Goal: Transaction & Acquisition: Purchase product/service

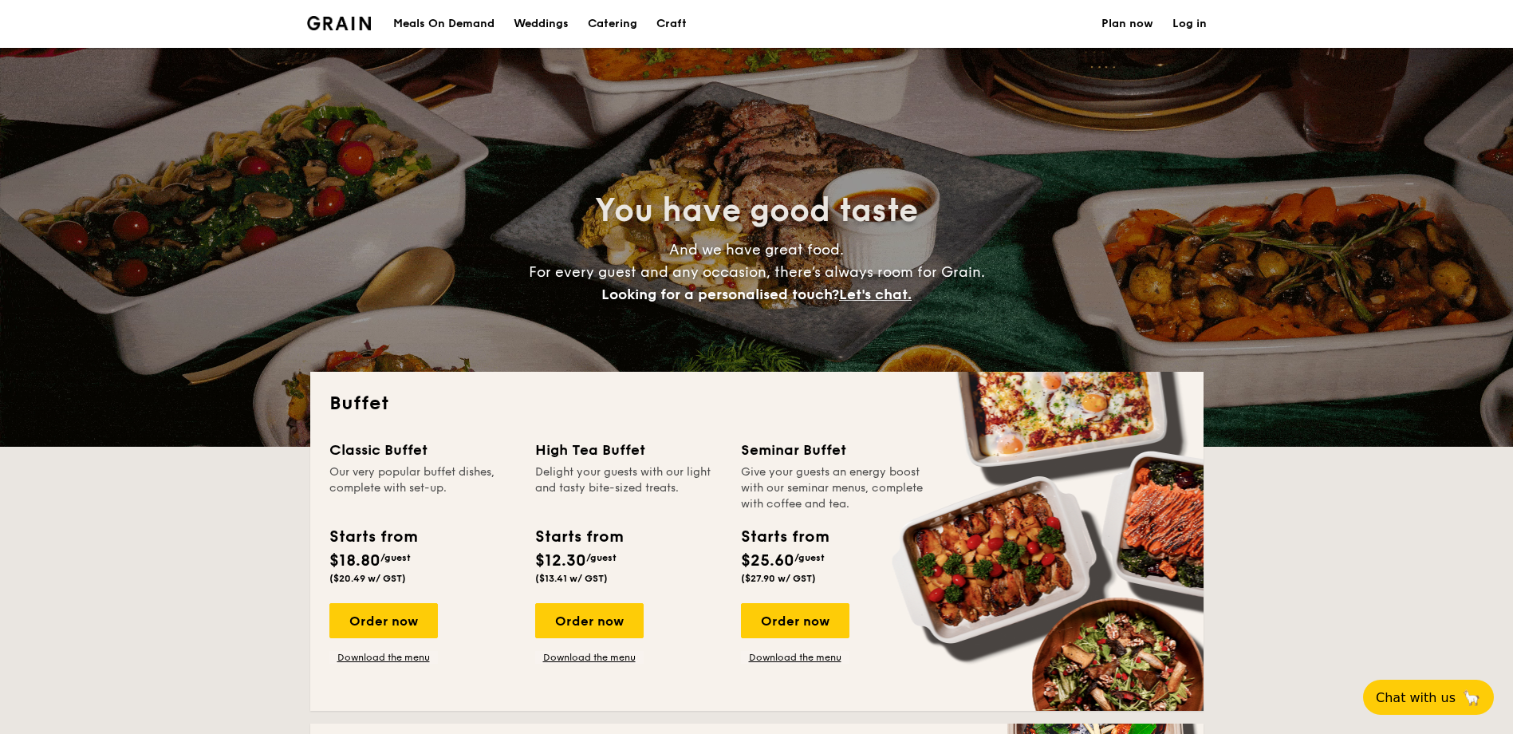
select select
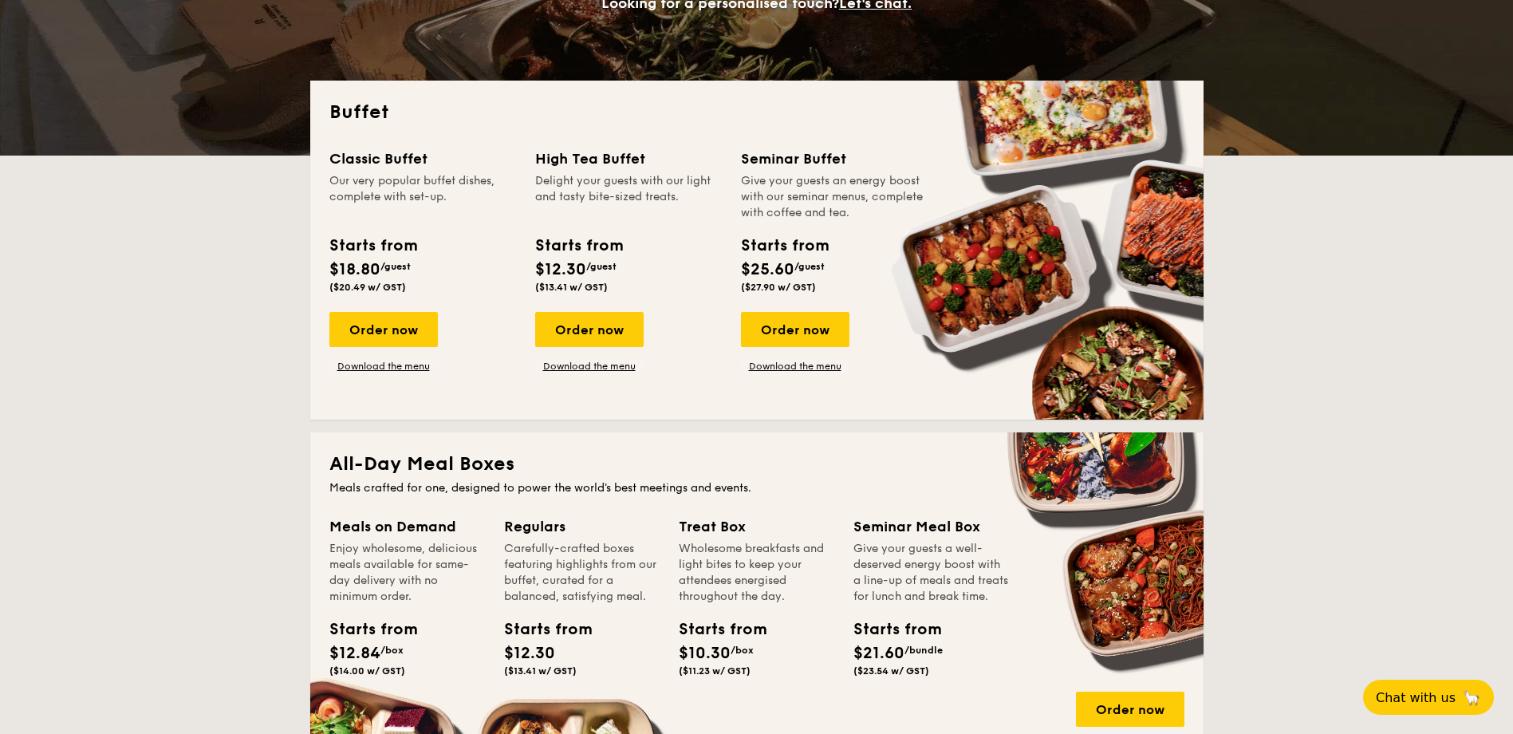
scroll to position [558, 0]
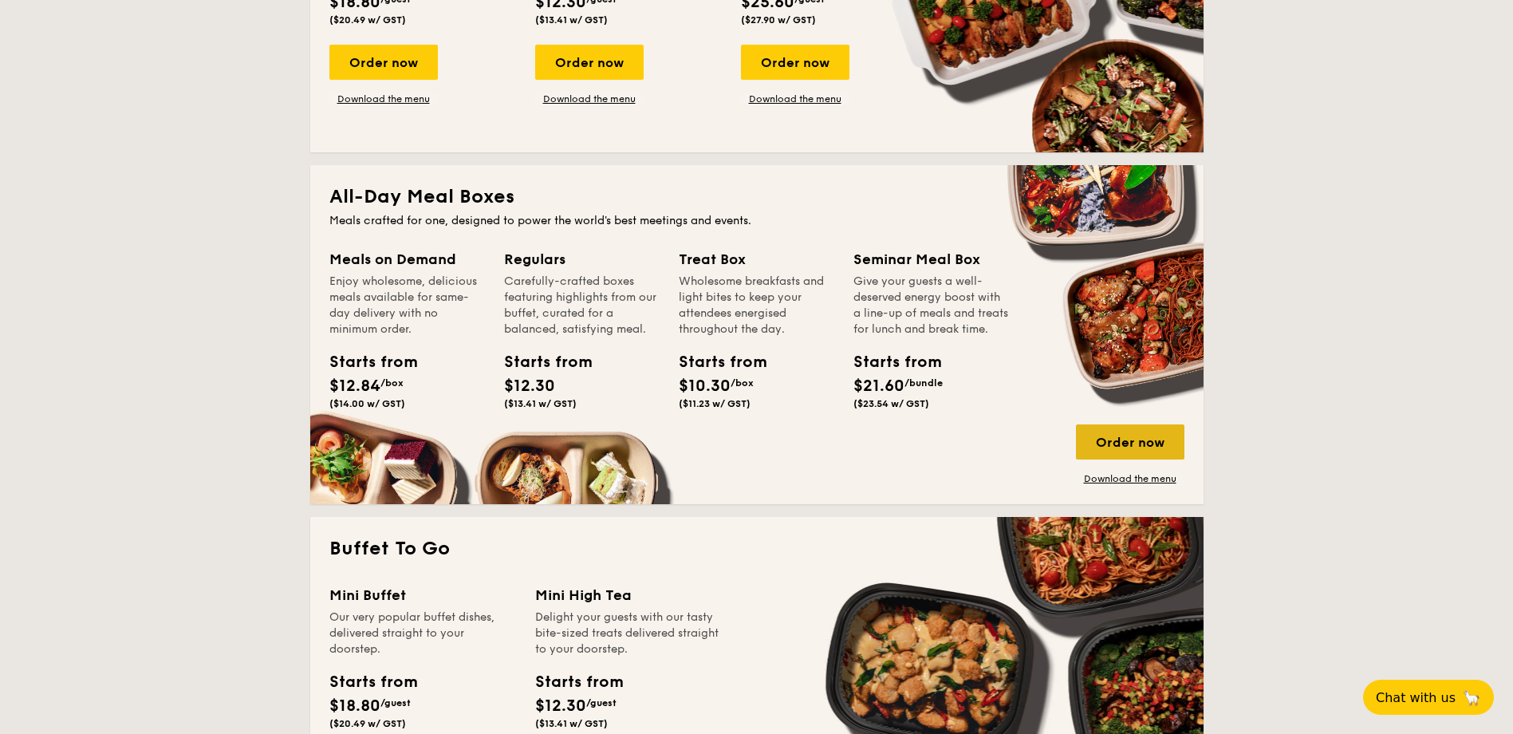
click at [1125, 424] on div "Order now" at bounding box center [1130, 441] width 108 height 35
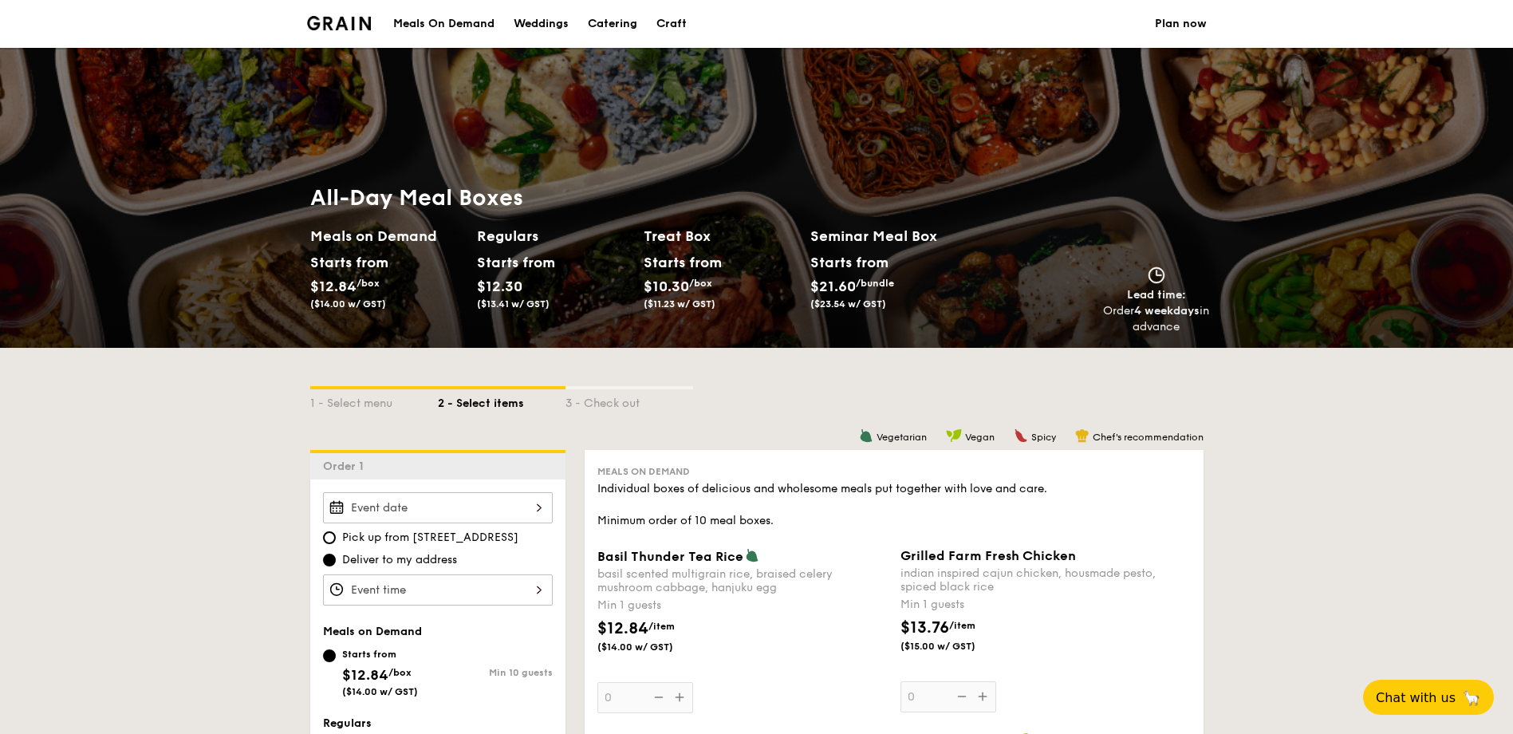
click at [525, 499] on input "Basil Thunder Tea [PERSON_NAME] scented multigrain rice, braised celery mushroo…" at bounding box center [438, 507] width 230 height 31
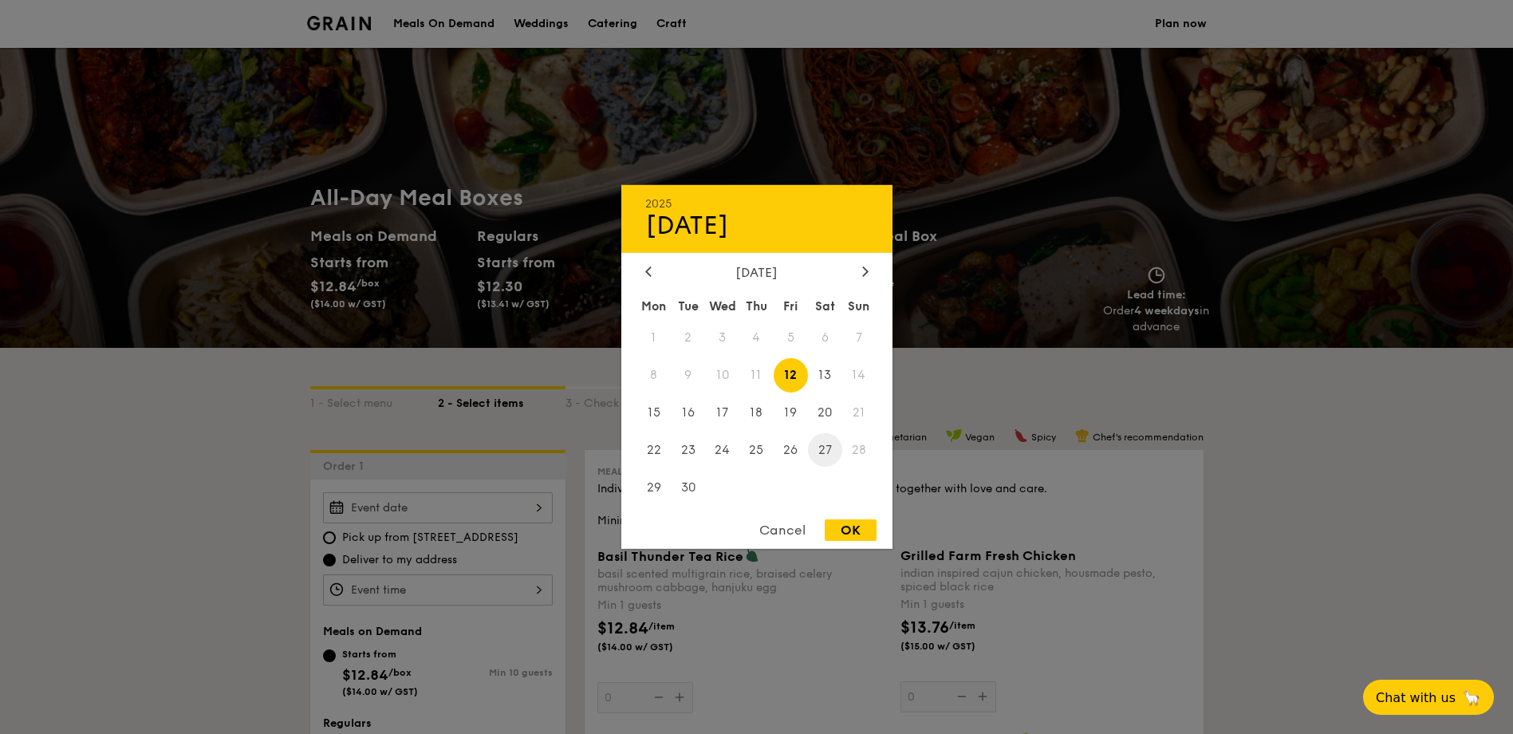
click at [819, 454] on span "27" at bounding box center [825, 449] width 34 height 34
click at [853, 530] on div "OK" at bounding box center [851, 530] width 52 height 22
type input "[DATE]"
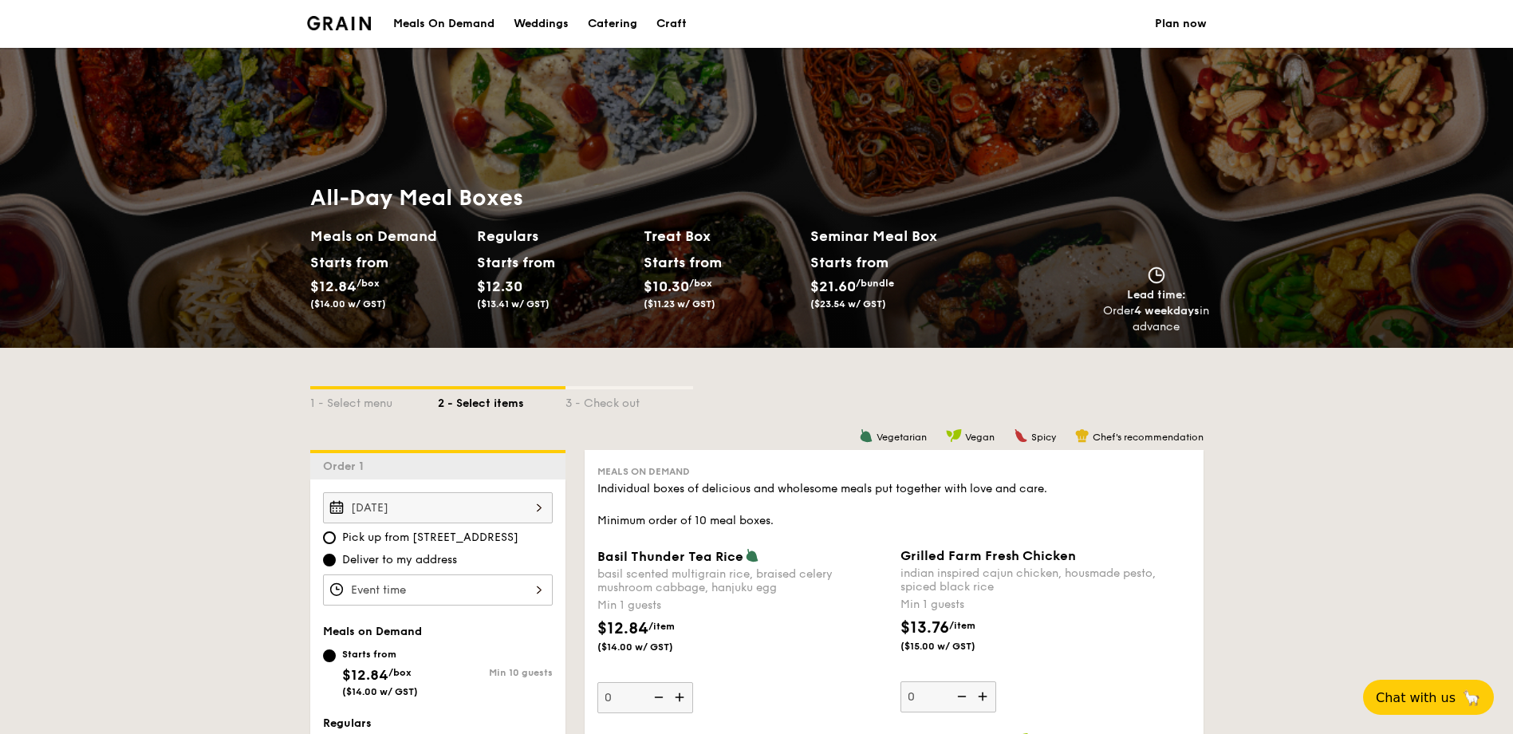
click at [516, 581] on input "Basil Thunder Tea [PERSON_NAME] scented multigrain rice, braised celery mushroo…" at bounding box center [438, 589] width 230 height 31
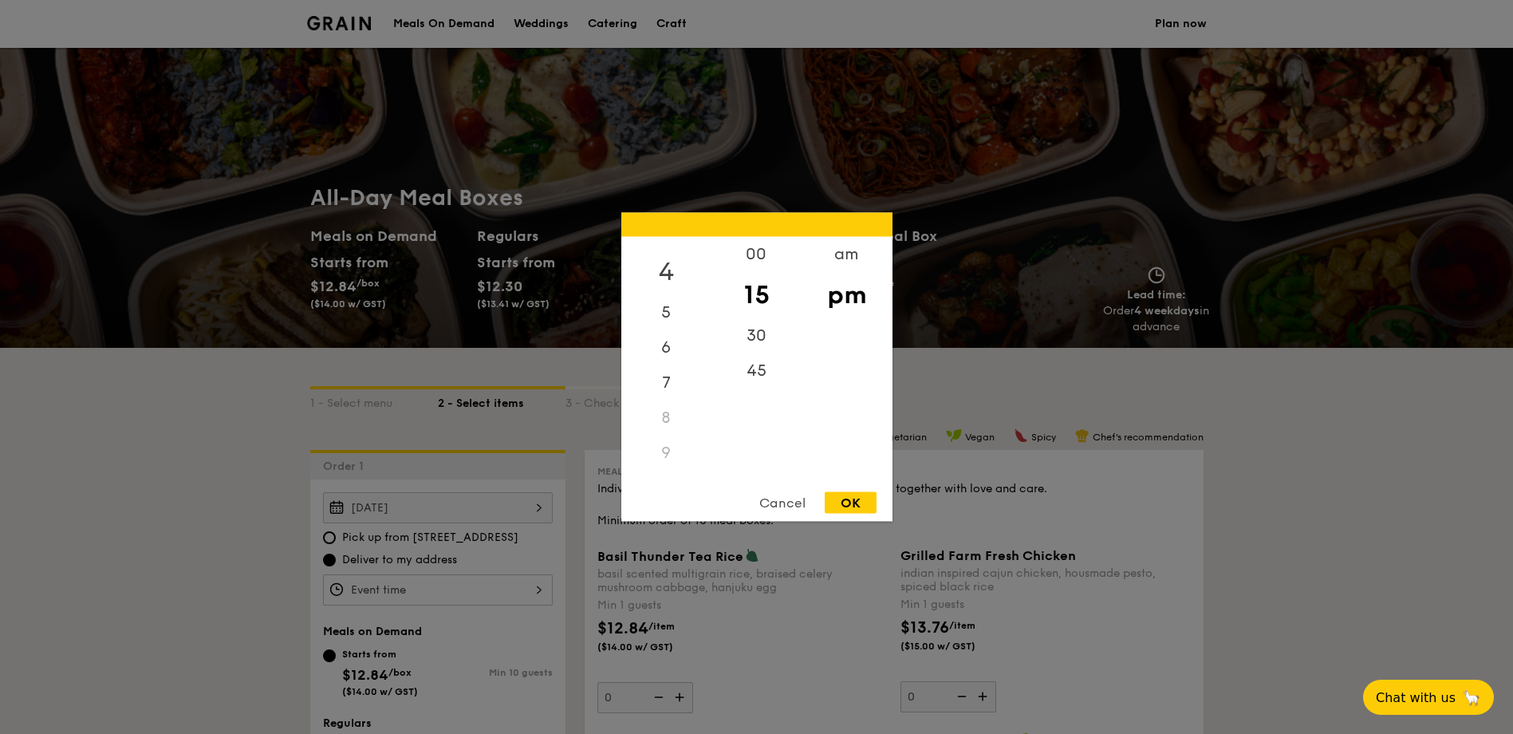
scroll to position [160, 0]
click at [656, 418] on div "9" at bounding box center [666, 421] width 90 height 35
click at [665, 417] on div "9" at bounding box center [666, 421] width 90 height 35
click at [753, 251] on div "00" at bounding box center [757, 260] width 90 height 46
click at [838, 258] on div "am" at bounding box center [847, 260] width 90 height 46
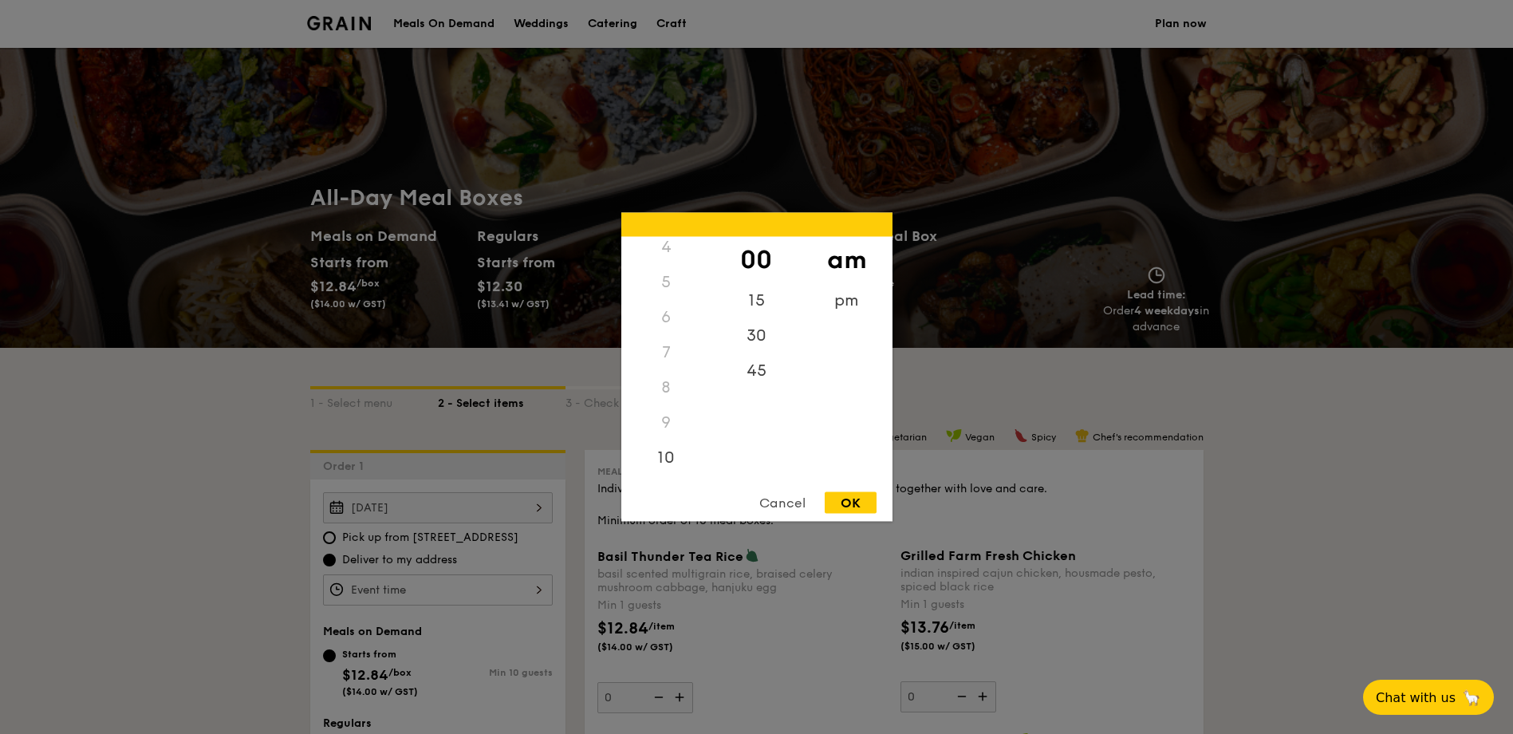
scroll to position [147, 0]
click at [664, 423] on div "9" at bounding box center [666, 423] width 90 height 35
click at [837, 506] on div "OK" at bounding box center [851, 503] width 52 height 22
type input "12:00AM"
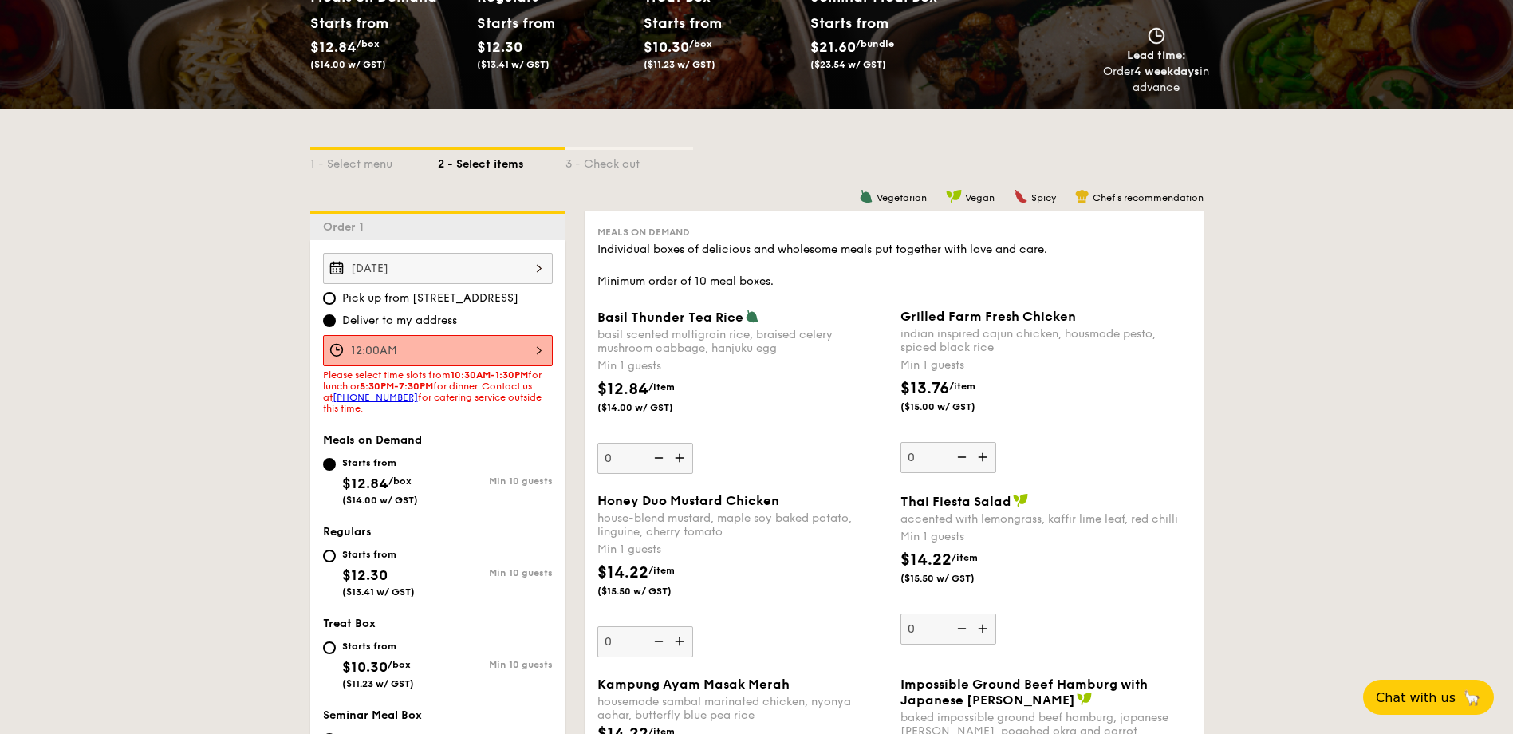
scroll to position [319, 0]
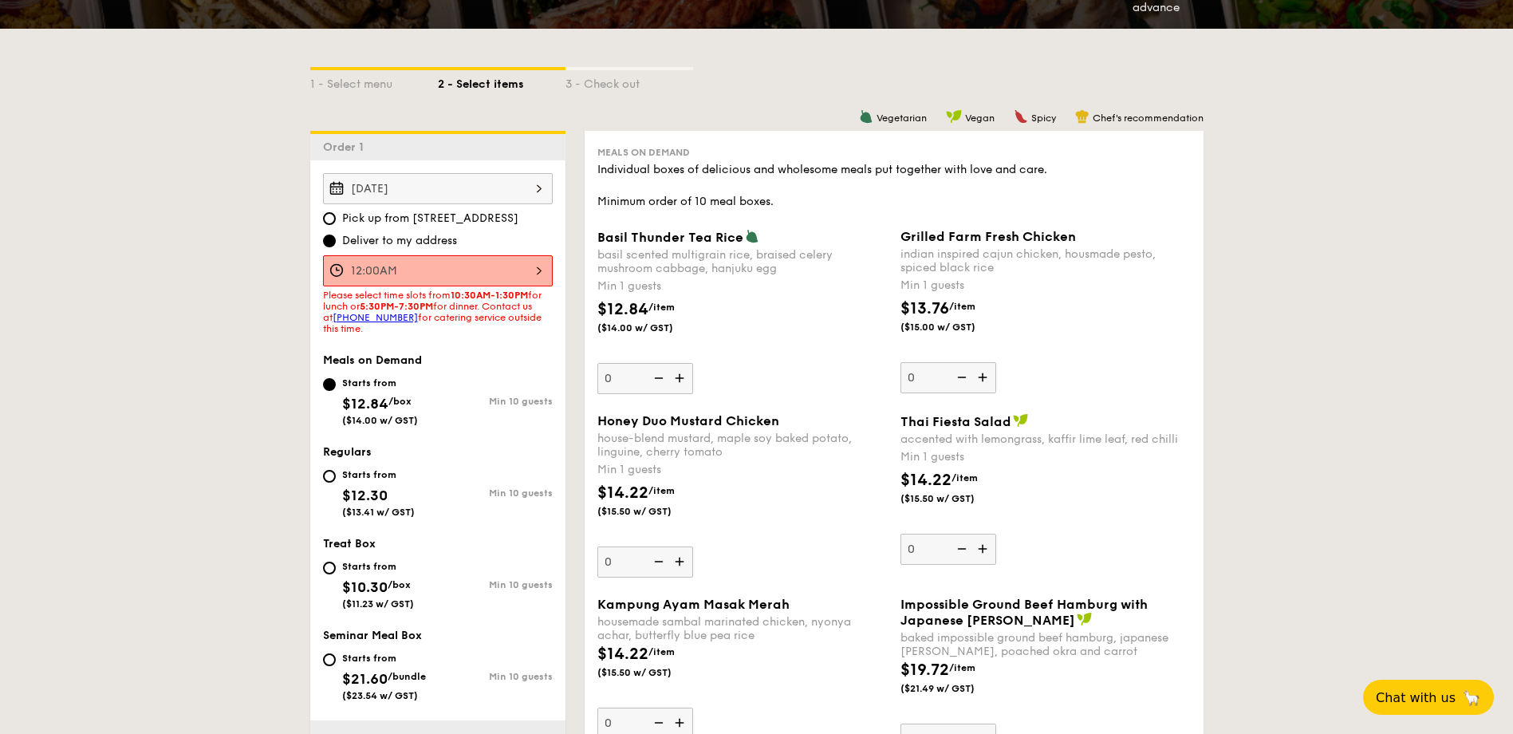
click at [378, 570] on div "Starts from" at bounding box center [378, 566] width 72 height 13
click at [336, 570] on input "Starts from $10.30 /box ($11.23 w/ GST) Min 10 guests" at bounding box center [329, 568] width 13 height 13
radio input "true"
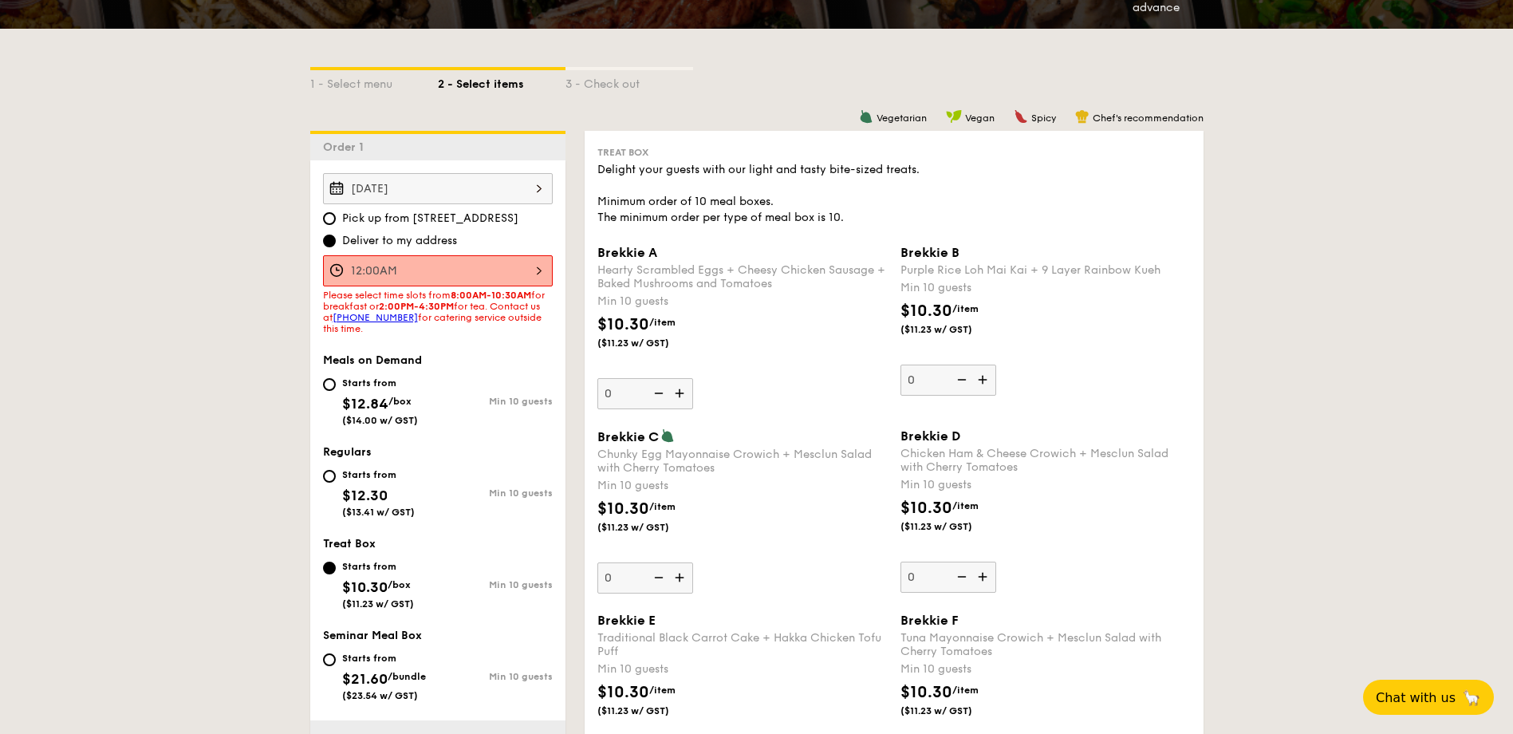
click at [519, 264] on input "12:00AM" at bounding box center [438, 270] width 230 height 31
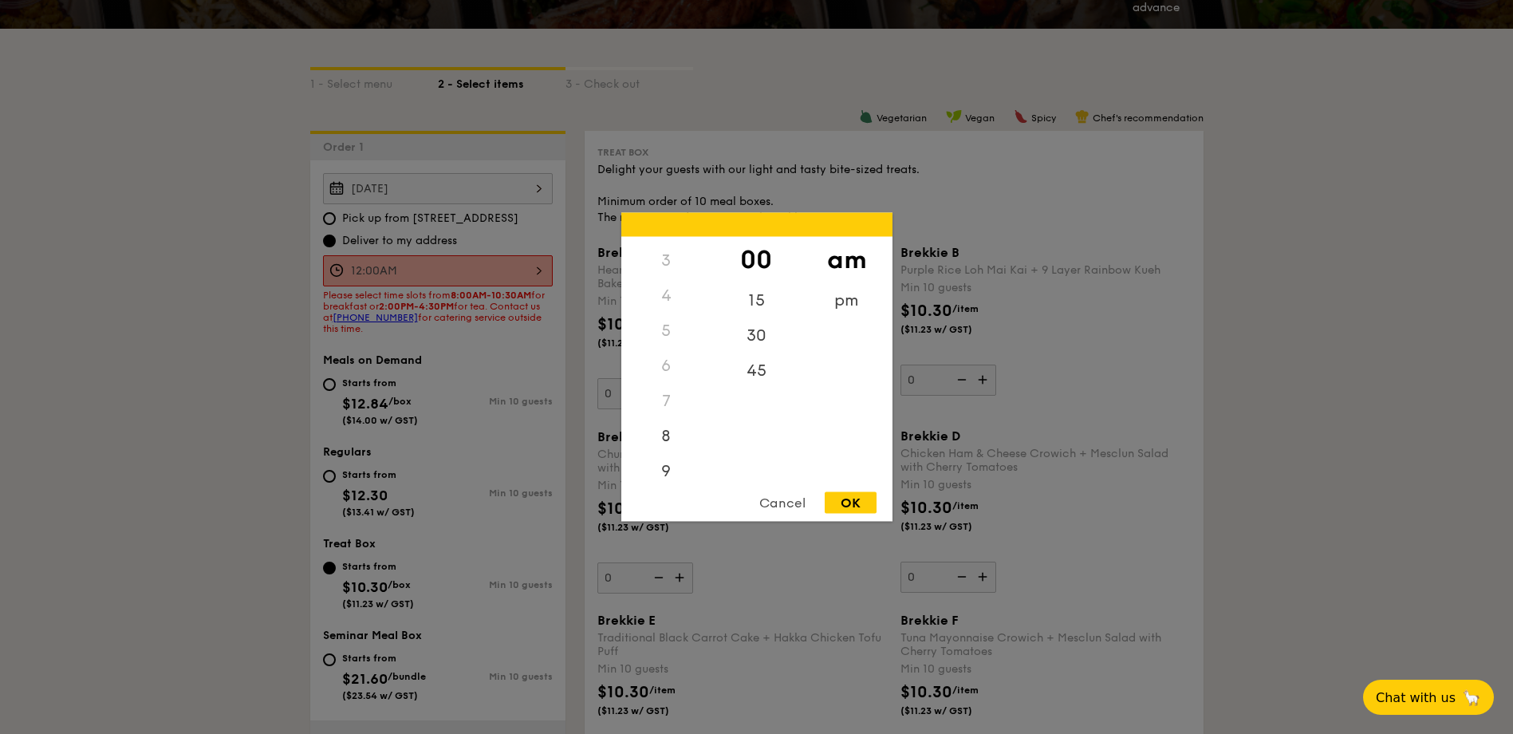
scroll to position [178, 0]
click at [665, 382] on div "9" at bounding box center [666, 398] width 90 height 46
click at [840, 499] on div "OK" at bounding box center [851, 503] width 52 height 22
type input "9:00AM"
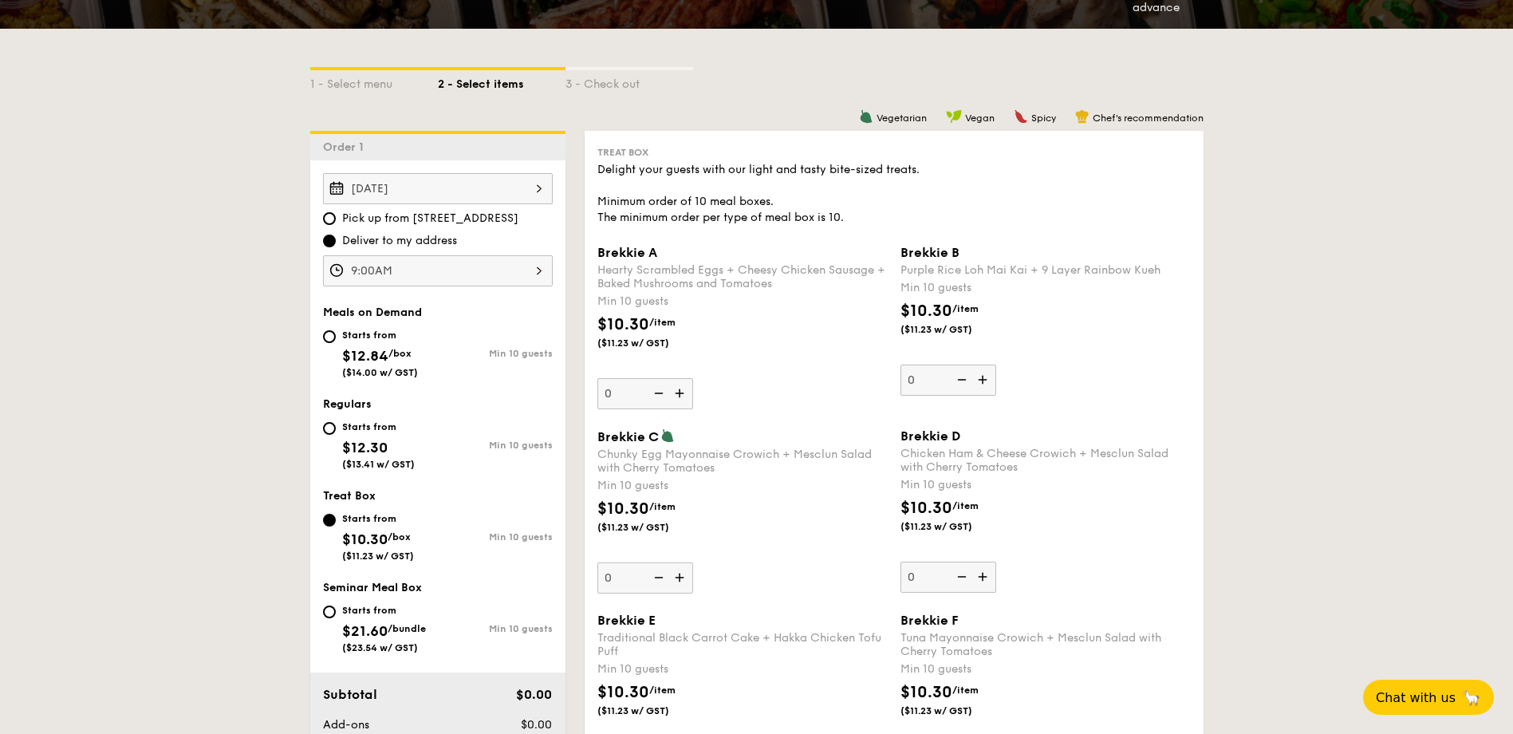
click at [345, 426] on div "Starts from" at bounding box center [378, 426] width 73 height 13
click at [336, 426] on input "Starts from $12.30 ($13.41 w/ GST) Min 10 guests" at bounding box center [329, 428] width 13 height 13
radio input "true"
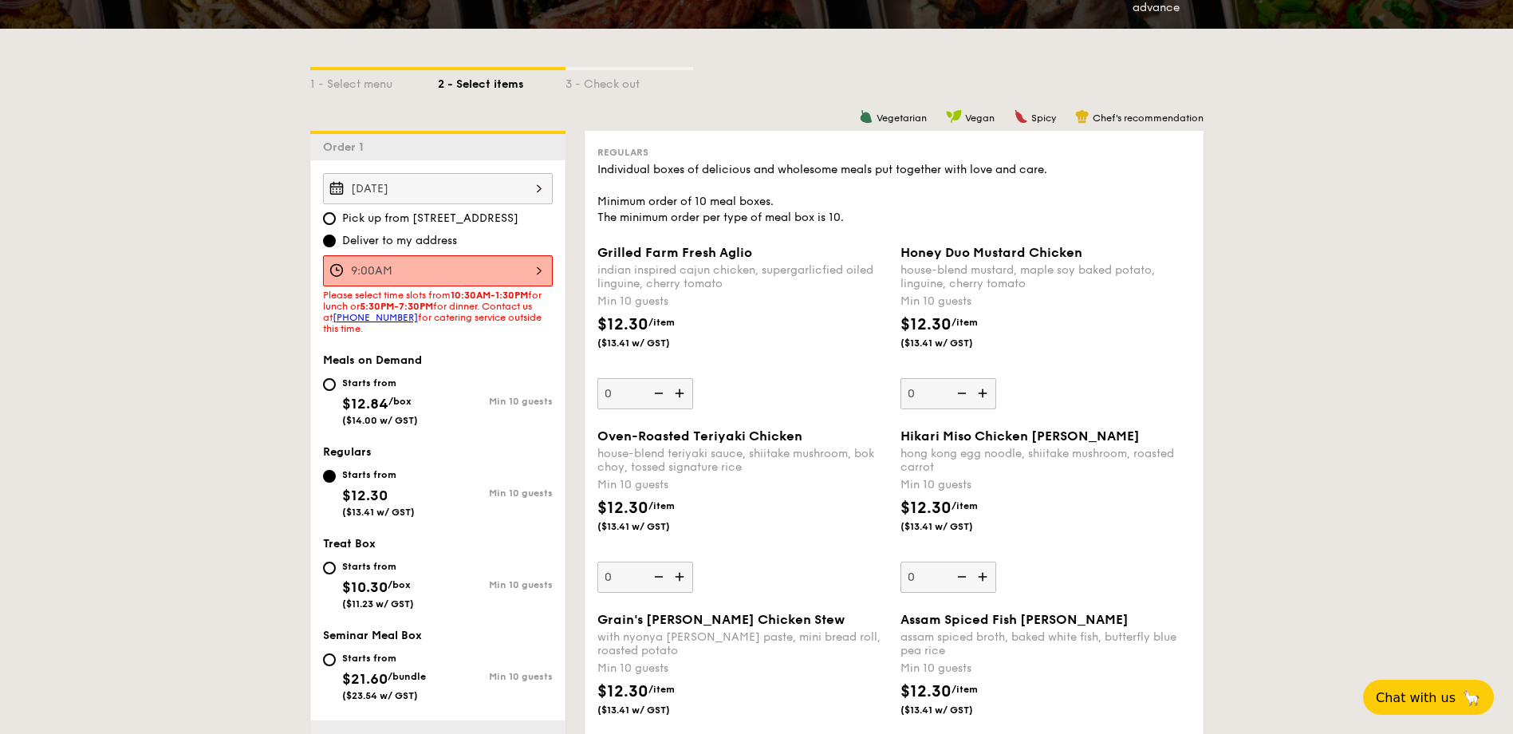
click at [367, 379] on div "Starts from" at bounding box center [380, 382] width 76 height 13
click at [336, 379] on input "Starts from $12.84 /box ($14.00 w/ GST) Min 10 guests" at bounding box center [329, 384] width 13 height 13
radio input "true"
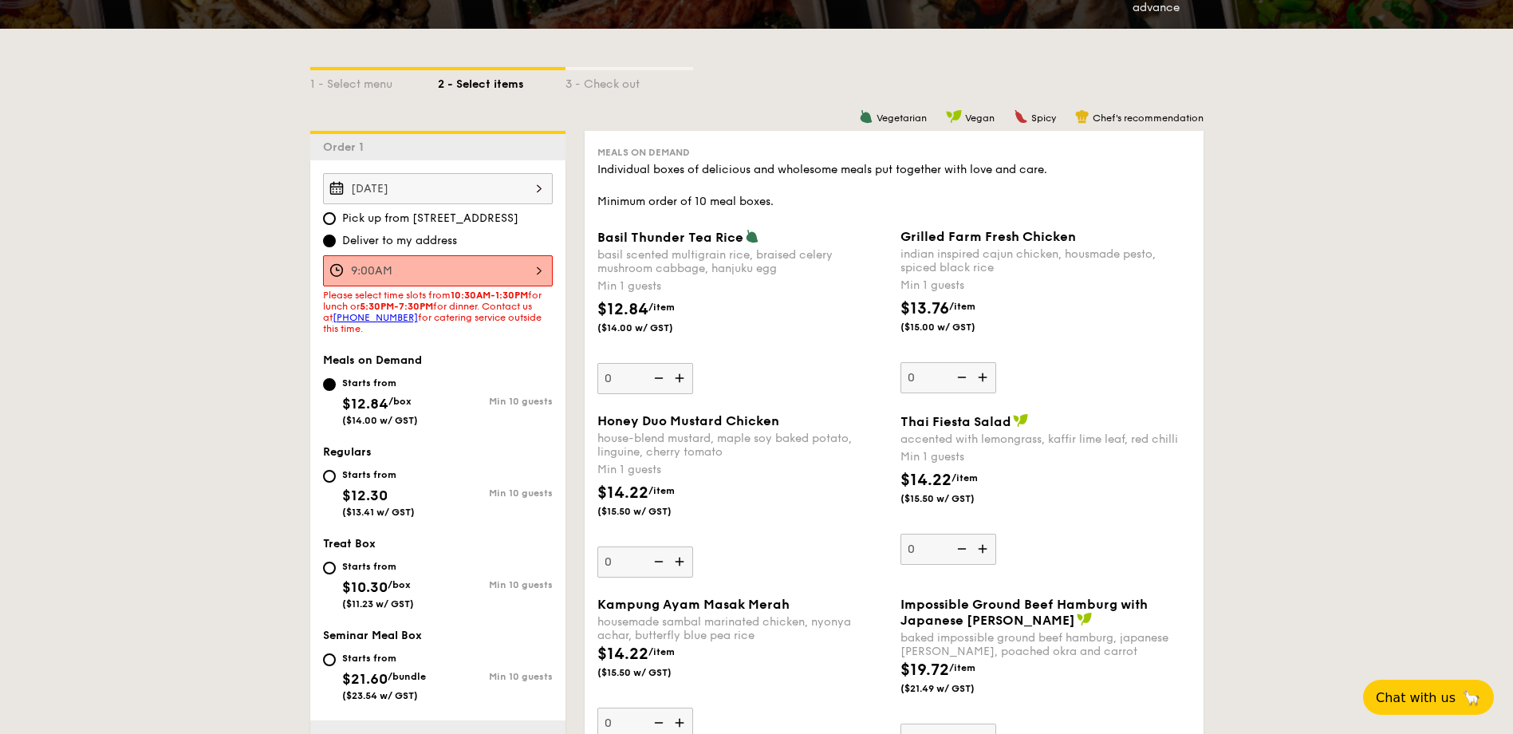
click at [353, 567] on div "Starts from" at bounding box center [378, 566] width 72 height 13
click at [336, 567] on input "Starts from $10.30 /box ($11.23 w/ GST) Min 10 guests" at bounding box center [329, 568] width 13 height 13
radio input "true"
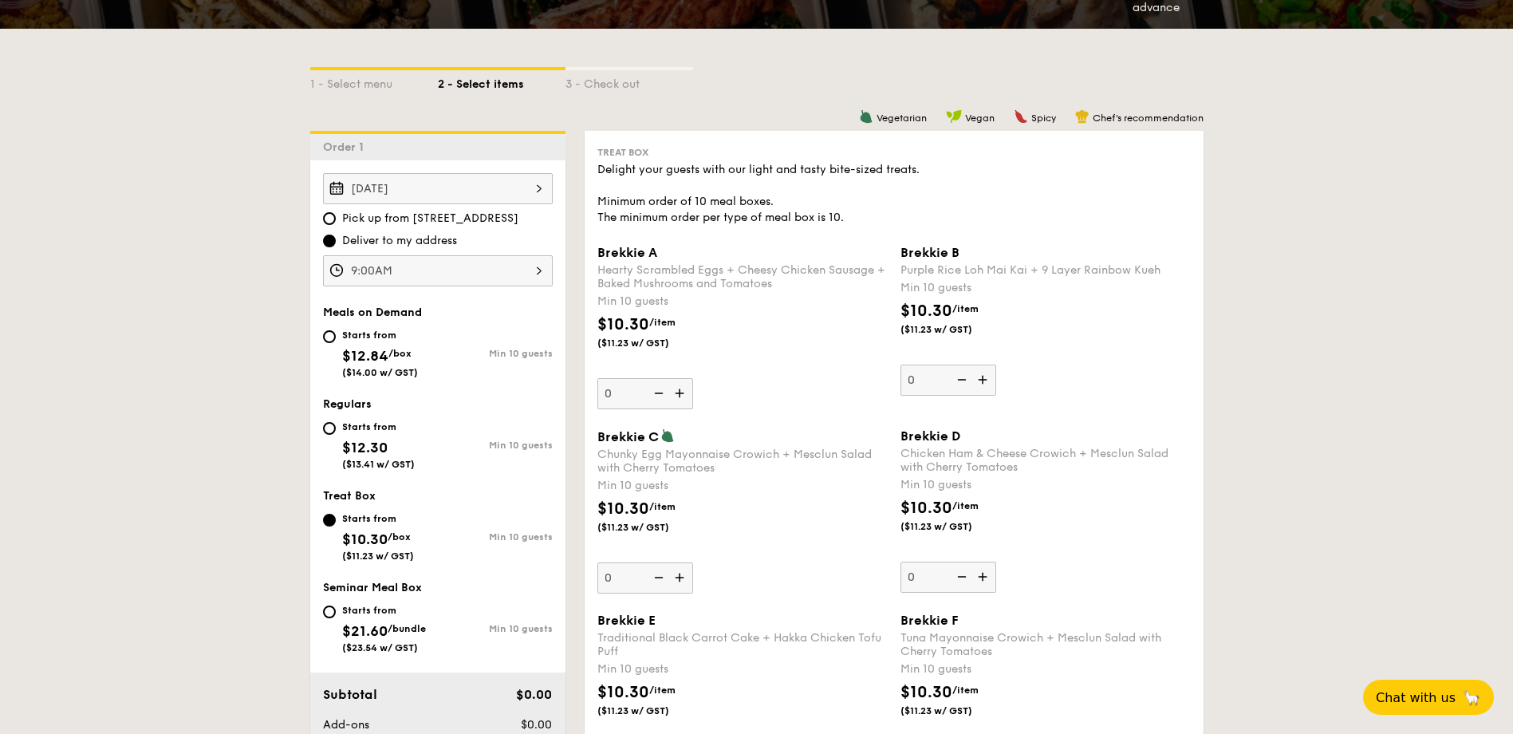
click at [362, 611] on div "Starts from" at bounding box center [384, 610] width 84 height 13
click at [336, 611] on input "Starts from $21.60 /bundle ($23.54 w/ GST) Min 10 guests" at bounding box center [329, 611] width 13 height 13
radio input "true"
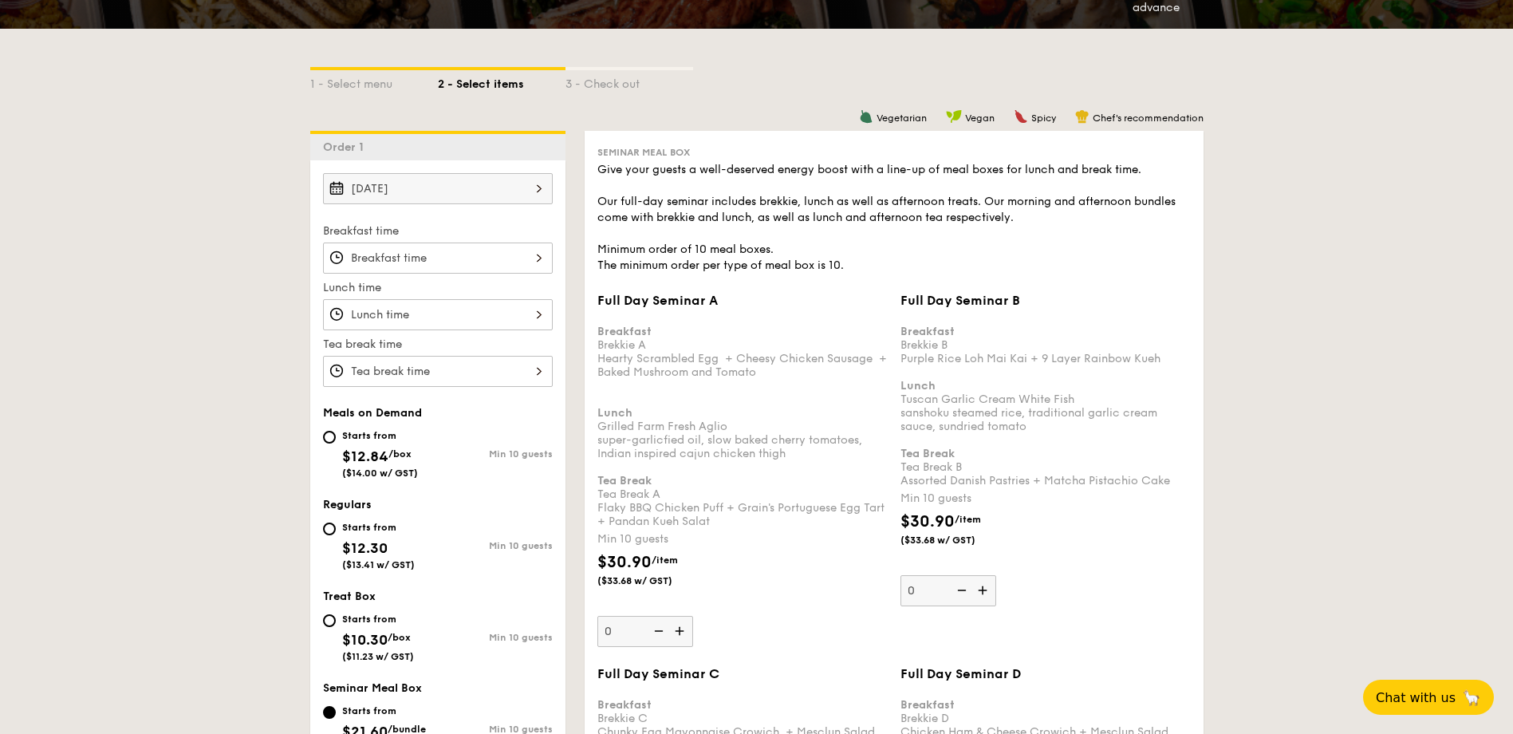
click at [342, 629] on div "Starts from $10.30 /box ($11.23 w/ GST)" at bounding box center [378, 635] width 72 height 53
click at [336, 627] on input "Starts from $10.30 /box ($11.23 w/ GST) Min 10 guests" at bounding box center [329, 620] width 13 height 13
radio input "true"
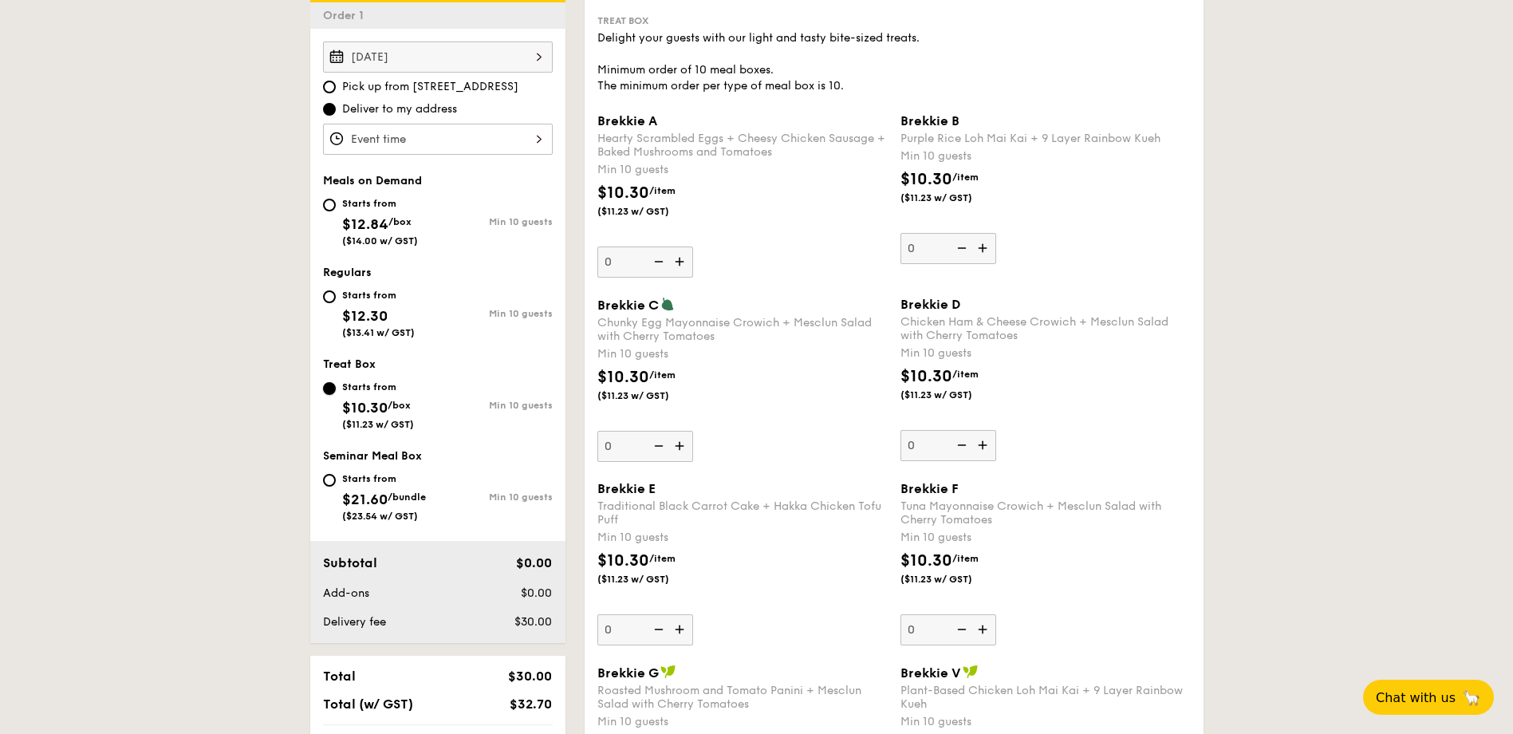
scroll to position [558, 0]
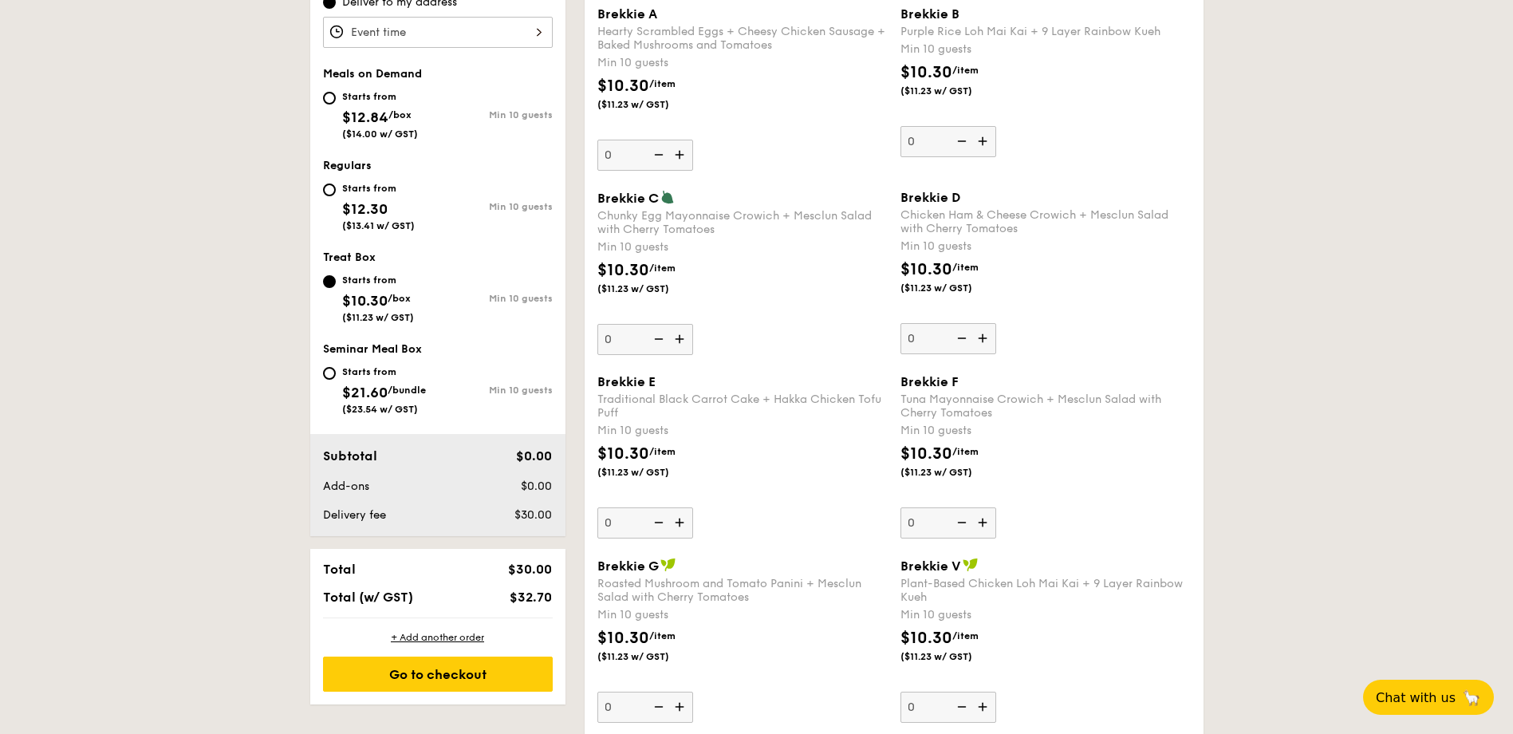
click at [609, 337] on input "0" at bounding box center [645, 339] width 96 height 31
click at [751, 341] on div "Brekkie C Chunky Egg Mayonnaise Crowich + Mesclun Salad with Cherry Tomatoes Mi…" at bounding box center [742, 272] width 290 height 165
click at [693, 341] on input "13" at bounding box center [645, 339] width 96 height 31
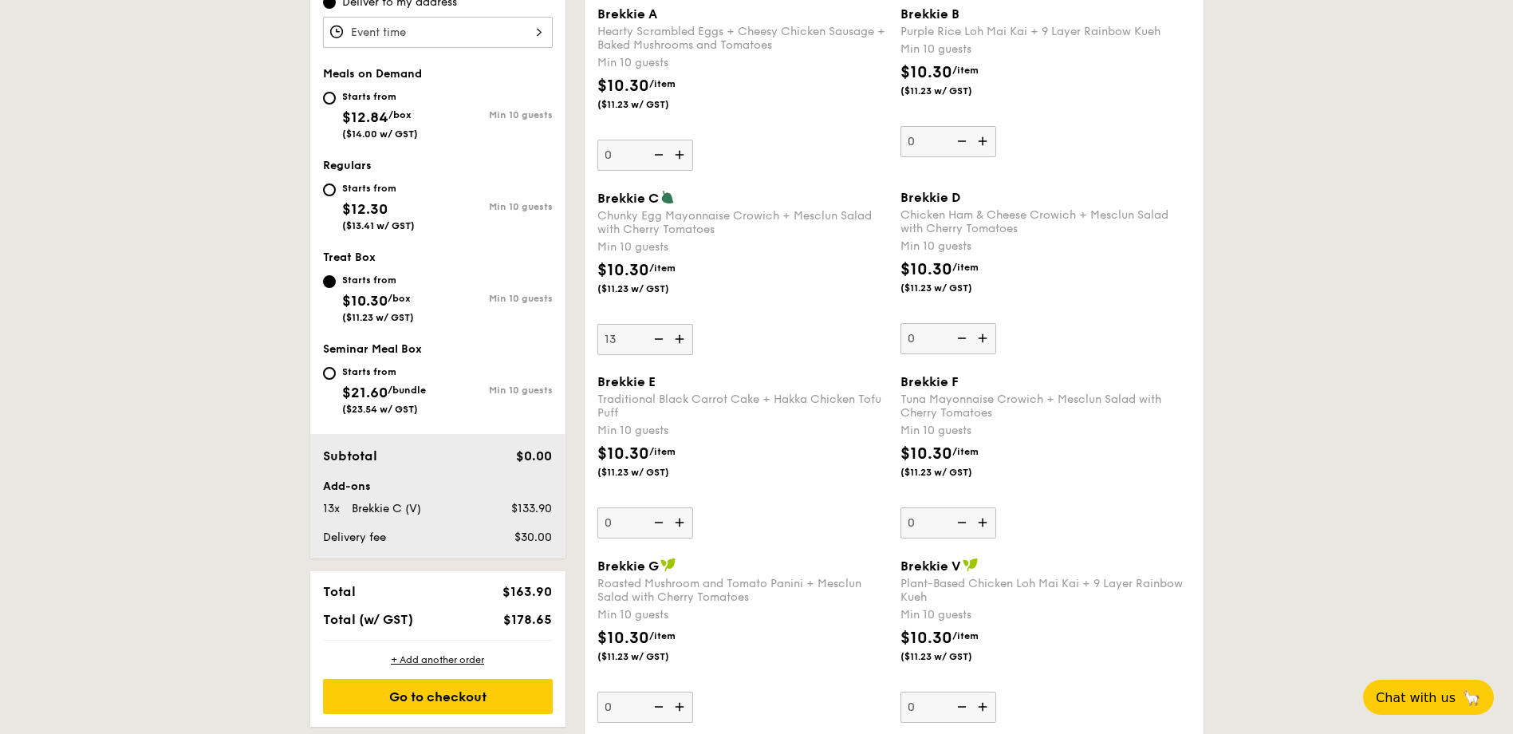
click at [1191, 395] on div "Brekkie F Tuna Mayonnaise Crowich + Mesclun Salad with Cherry Tomatoes Min 10 g…" at bounding box center [1045, 456] width 303 height 164
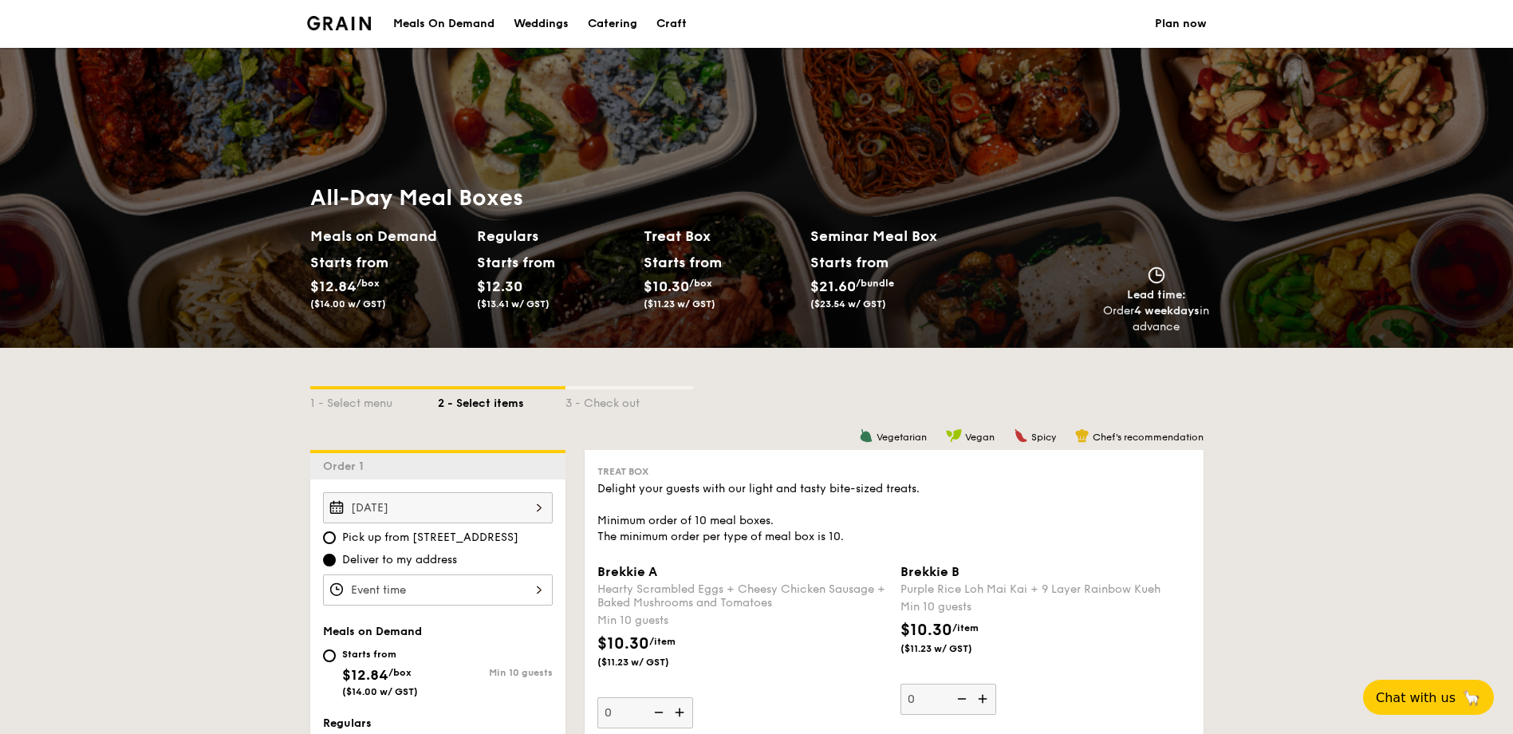
click at [1122, 612] on div "Min 10 guests" at bounding box center [1046, 607] width 290 height 16
click at [996, 684] on input "0" at bounding box center [949, 699] width 96 height 31
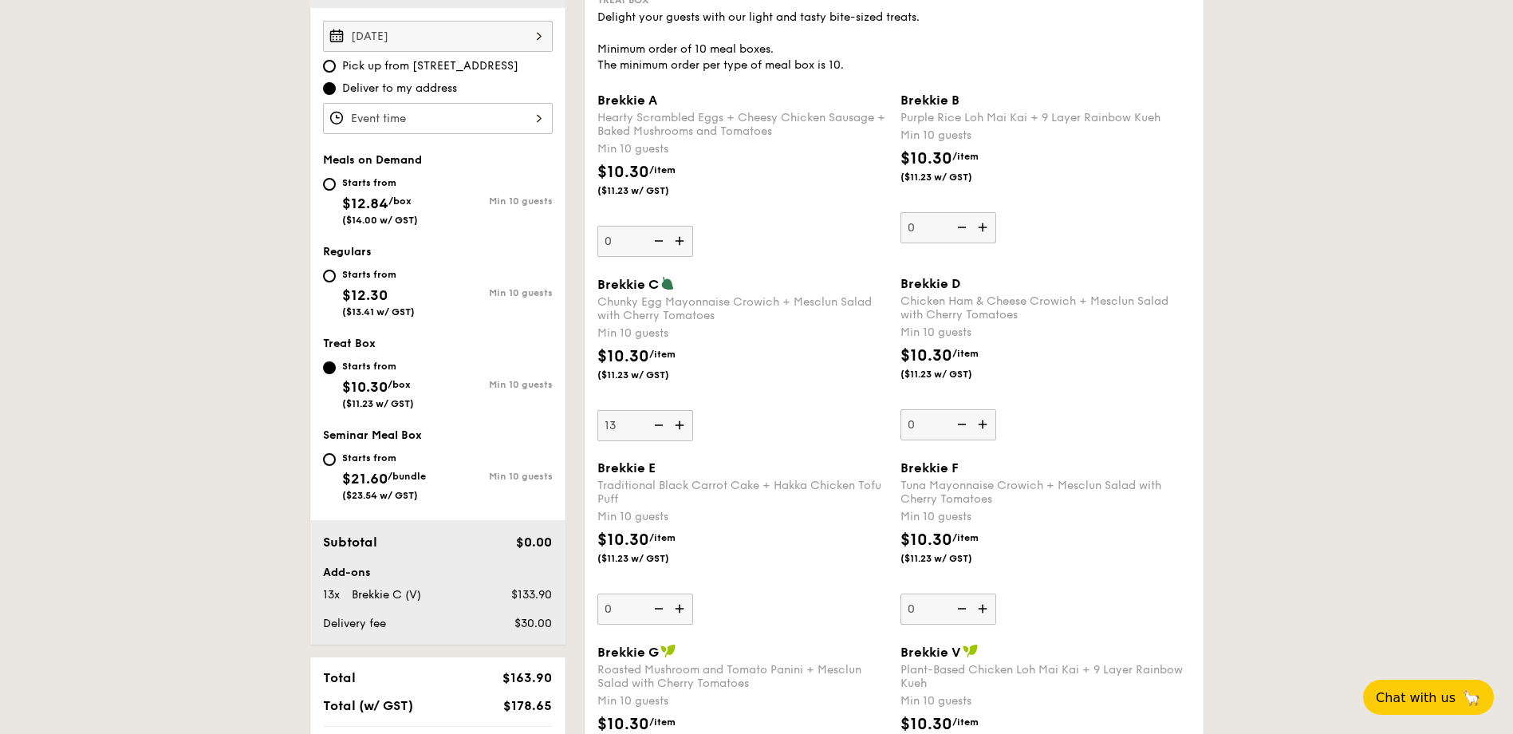
scroll to position [479, 0]
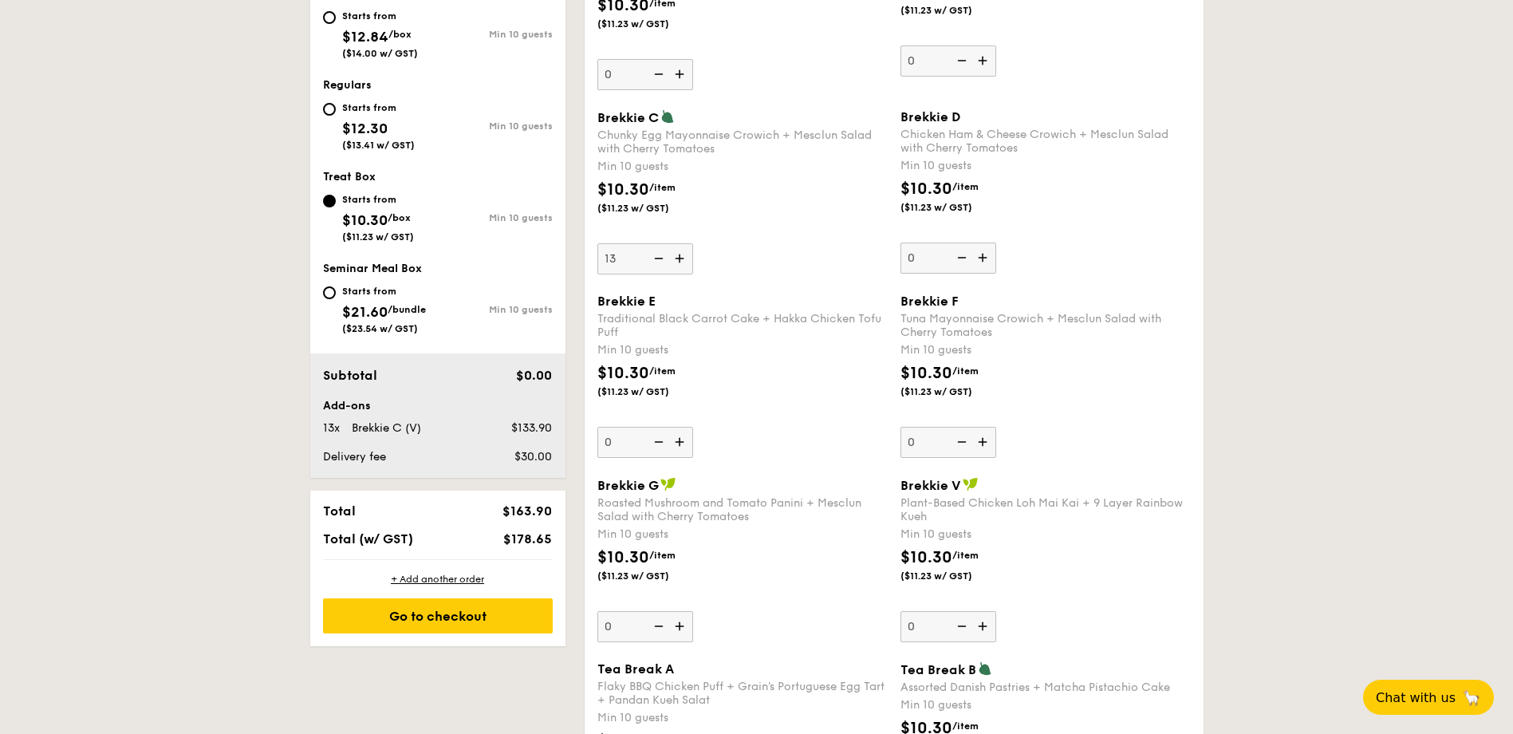
scroll to position [558, 0]
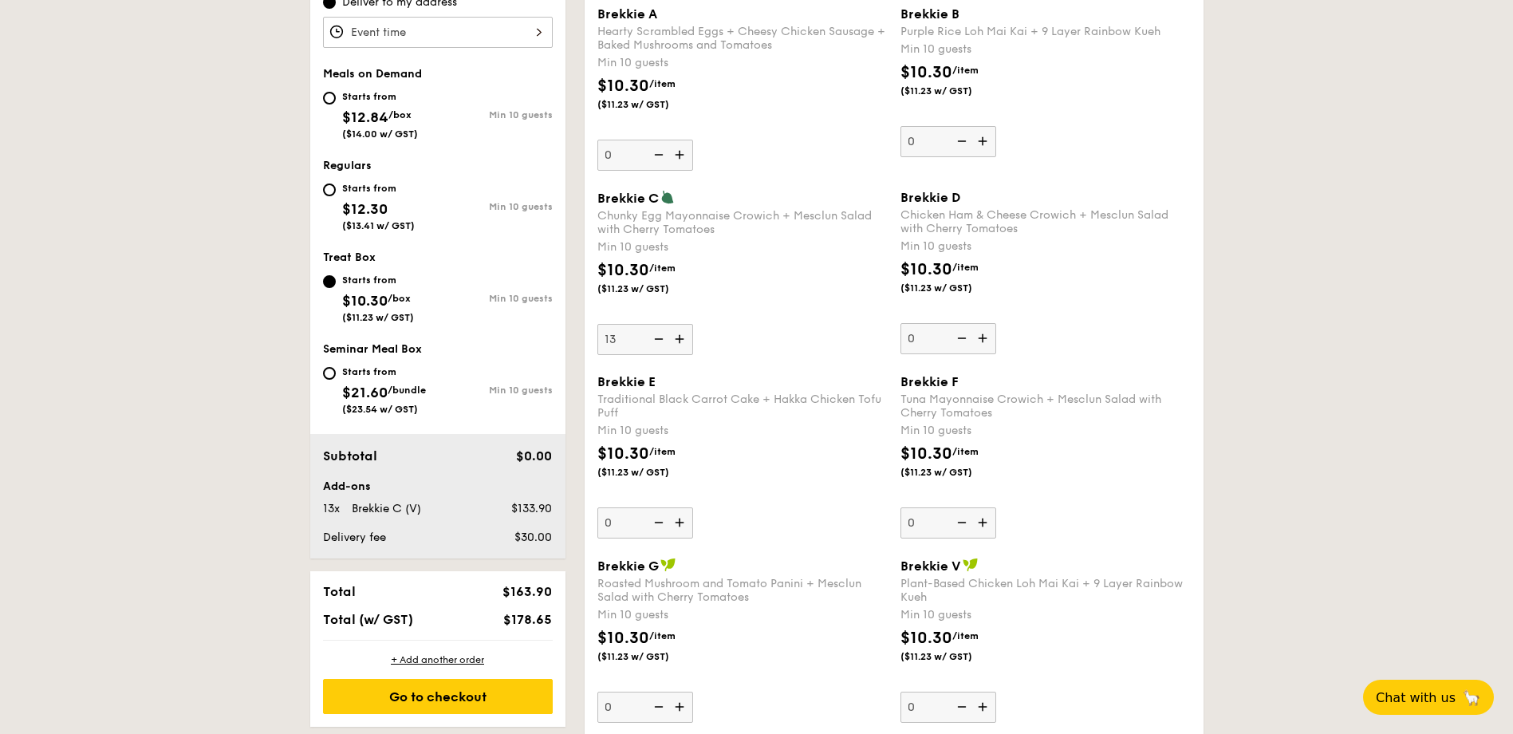
click at [660, 342] on img at bounding box center [657, 339] width 24 height 30
click at [660, 342] on input "13" at bounding box center [645, 339] width 96 height 31
click at [660, 342] on img at bounding box center [657, 339] width 24 height 30
click at [660, 342] on input "12" at bounding box center [645, 339] width 96 height 31
click at [660, 342] on img at bounding box center [657, 339] width 24 height 30
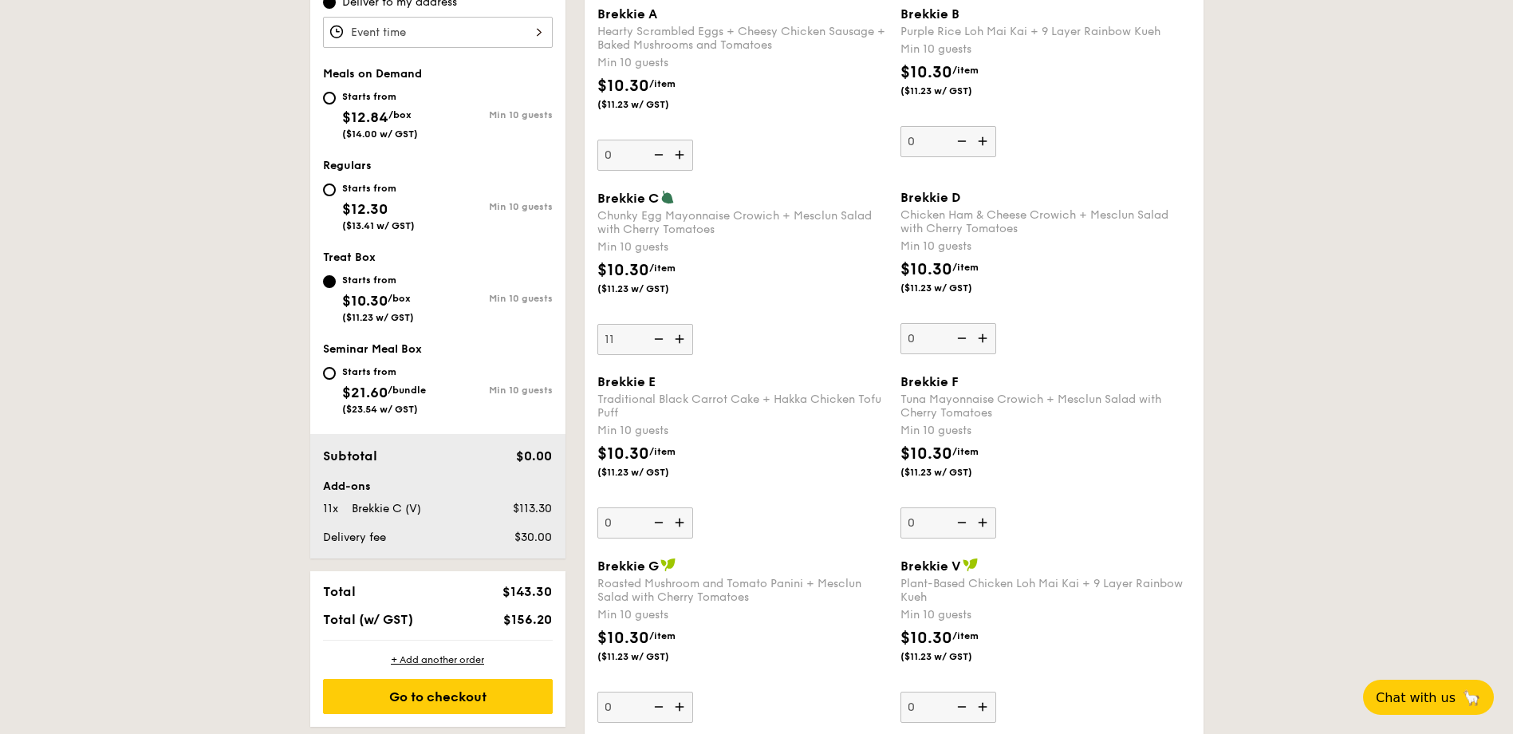
click at [660, 342] on input "11" at bounding box center [645, 339] width 96 height 31
click at [660, 342] on img at bounding box center [657, 339] width 24 height 30
click at [660, 342] on input "10" at bounding box center [645, 339] width 96 height 31
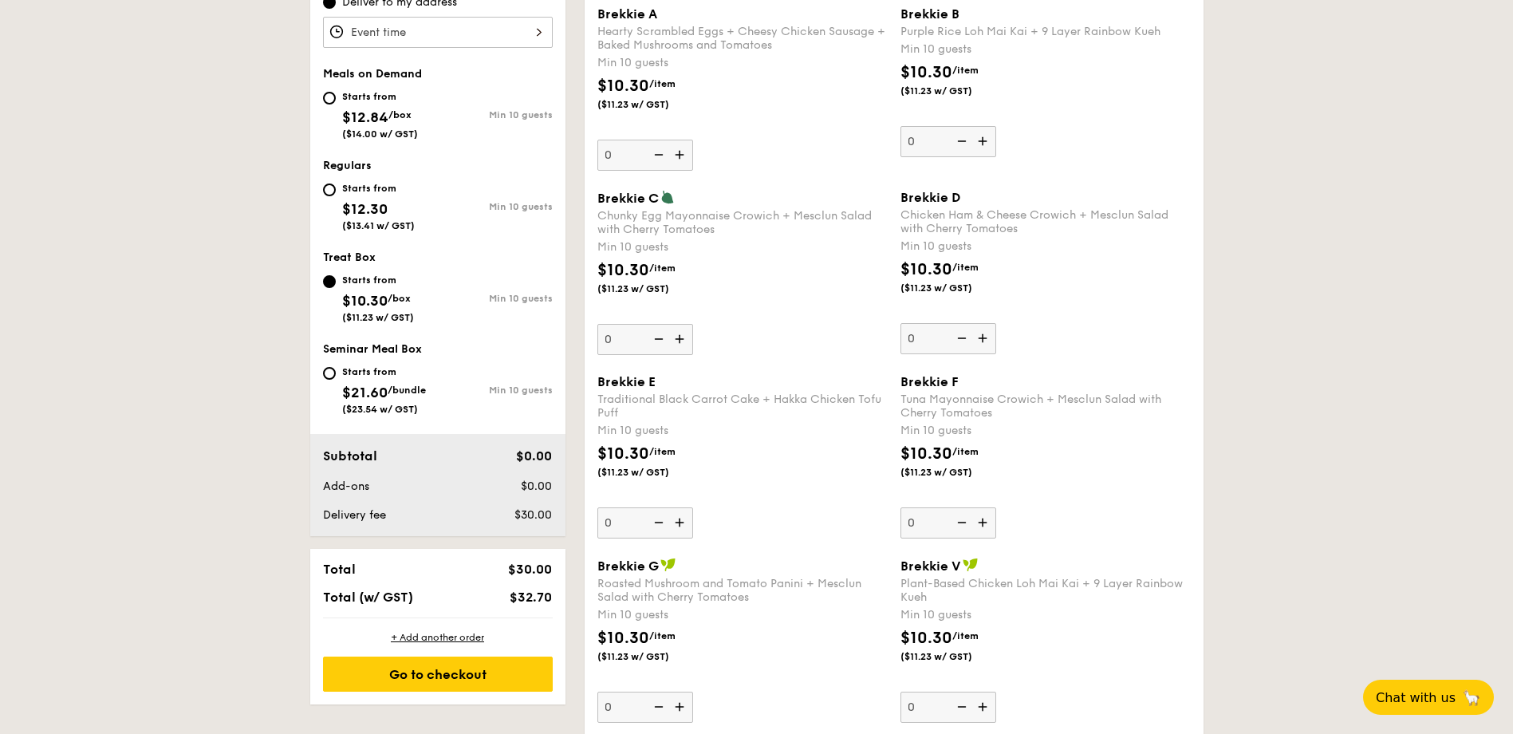
click at [660, 342] on img at bounding box center [657, 339] width 24 height 30
click at [660, 342] on input "0" at bounding box center [645, 339] width 96 height 31
click at [680, 342] on img at bounding box center [681, 339] width 24 height 30
click at [680, 342] on input "0" at bounding box center [645, 339] width 96 height 31
click at [680, 342] on img at bounding box center [681, 339] width 24 height 30
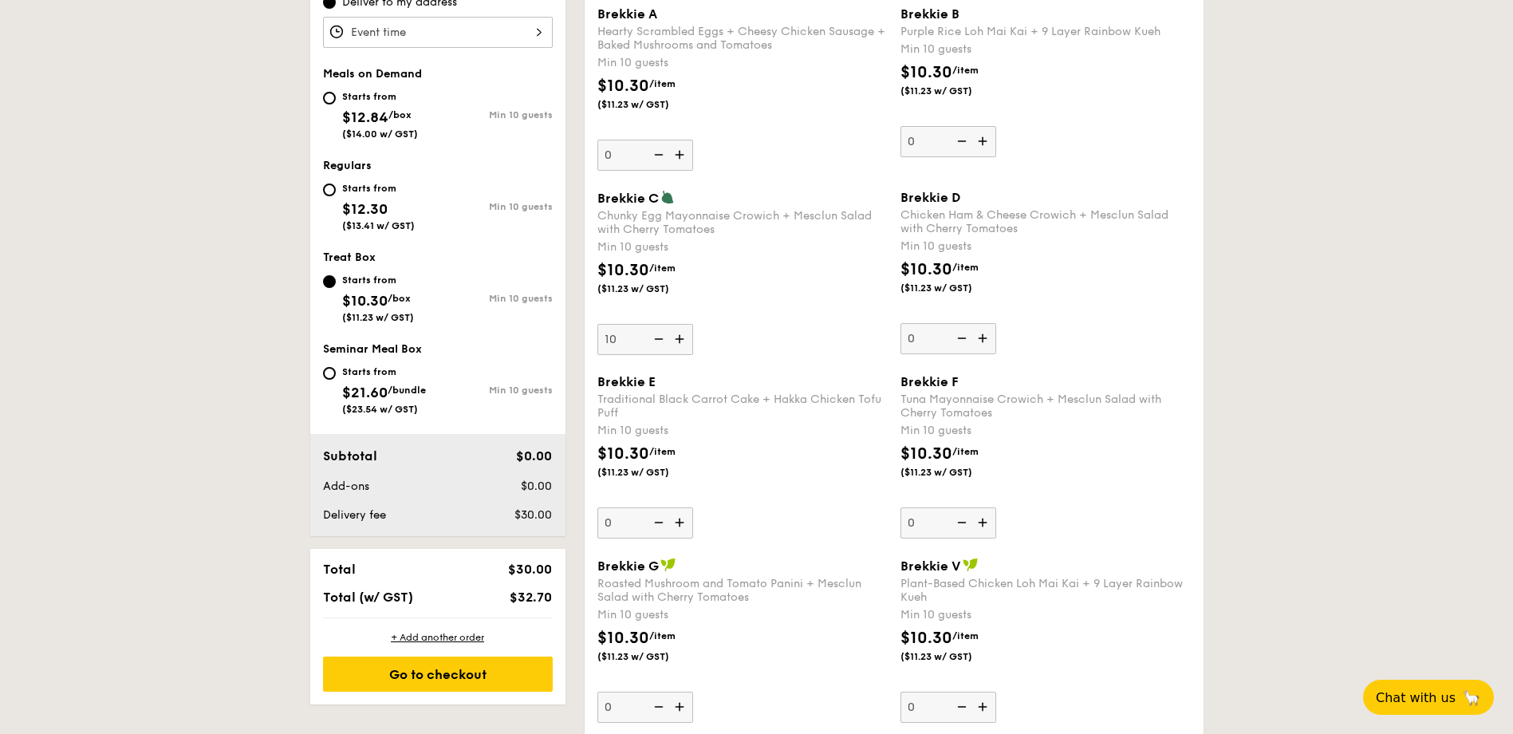
click at [680, 342] on input "10" at bounding box center [645, 339] width 96 height 31
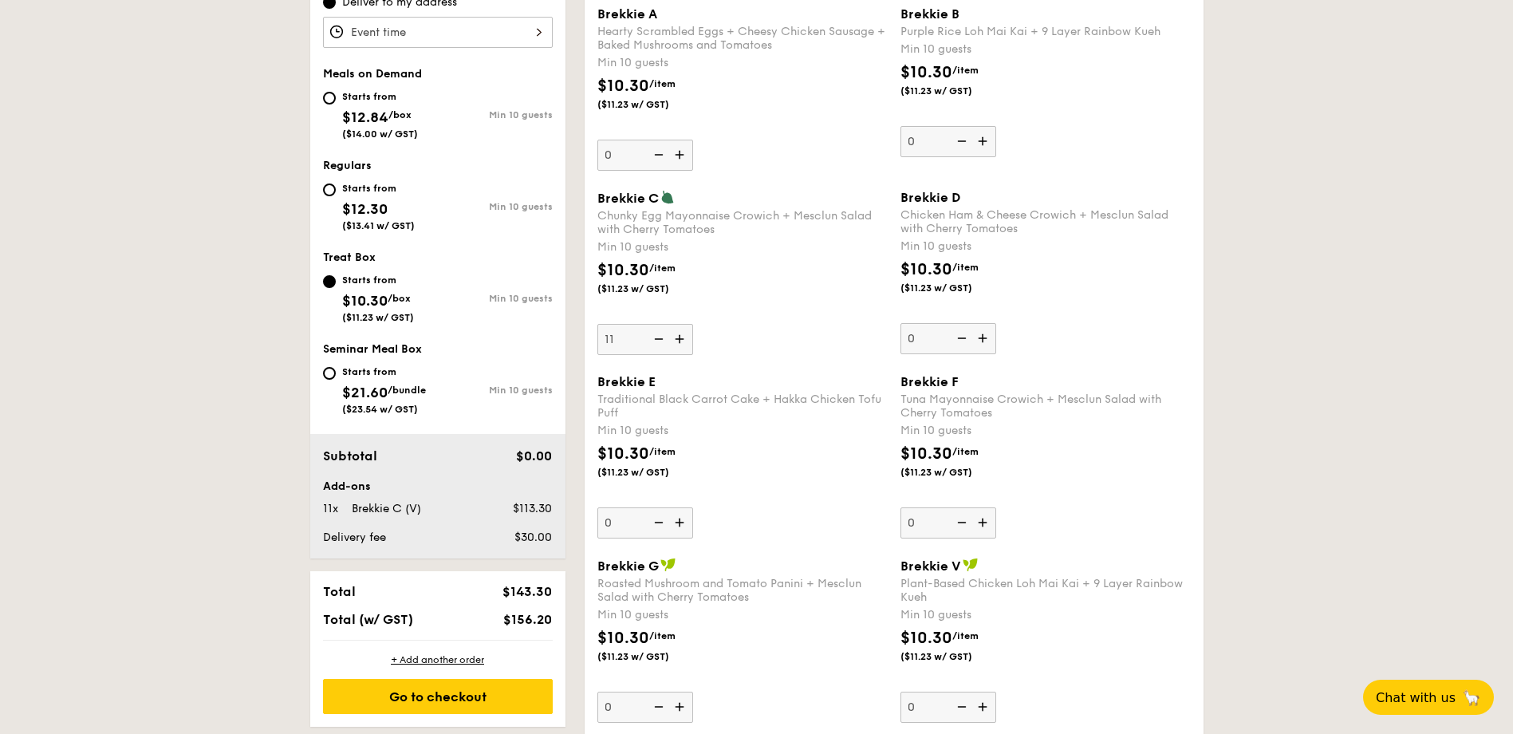
click at [680, 342] on img at bounding box center [681, 339] width 24 height 30
click at [680, 342] on input "11" at bounding box center [645, 339] width 96 height 31
click at [680, 342] on img at bounding box center [681, 339] width 24 height 30
click at [680, 342] on input "12" at bounding box center [645, 339] width 96 height 31
click at [680, 342] on img at bounding box center [681, 339] width 24 height 30
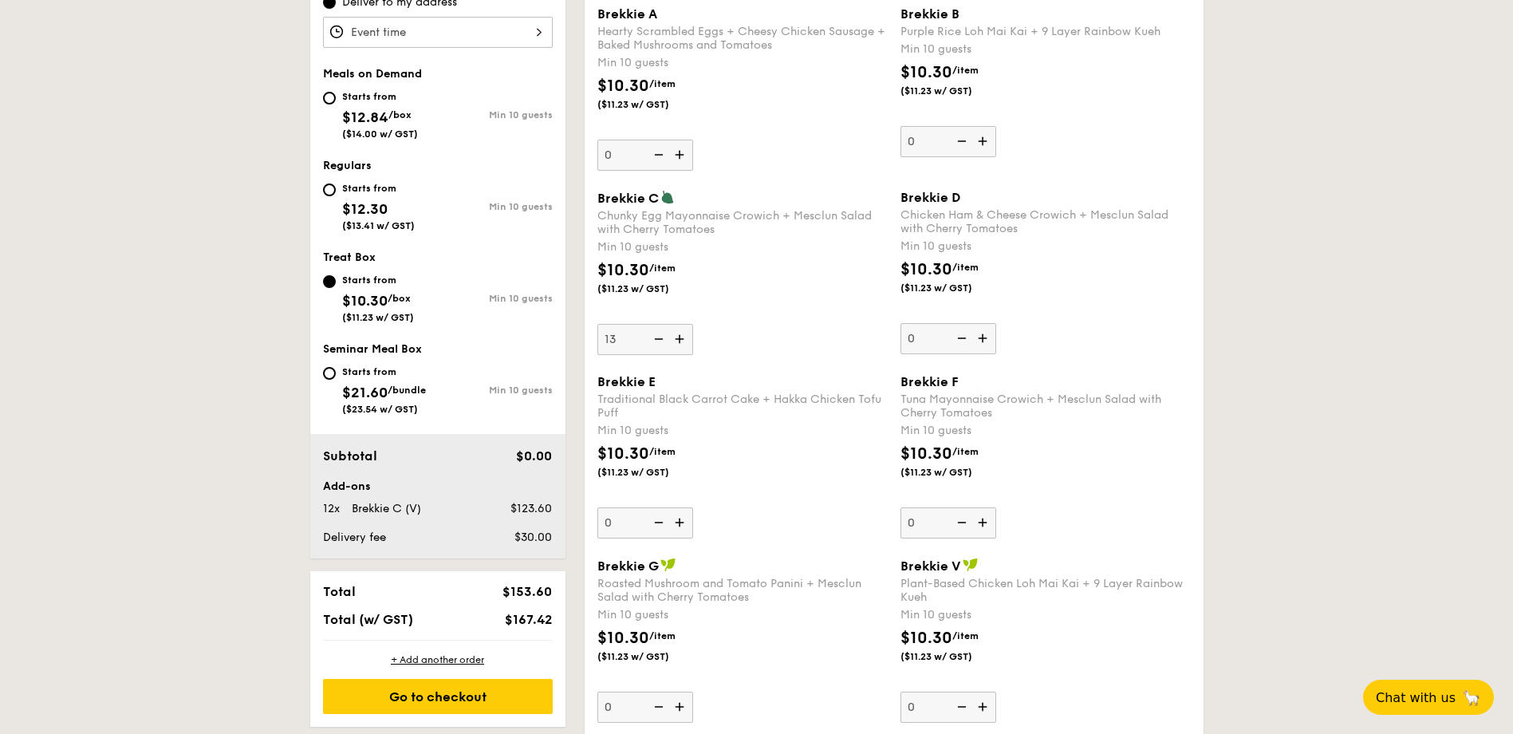
click at [680, 342] on input "13" at bounding box center [645, 339] width 96 height 31
click at [657, 343] on img at bounding box center [657, 339] width 24 height 30
click at [657, 343] on input "14" at bounding box center [645, 339] width 96 height 31
click at [656, 343] on img at bounding box center [657, 339] width 24 height 30
click at [656, 343] on input "13" at bounding box center [645, 339] width 96 height 31
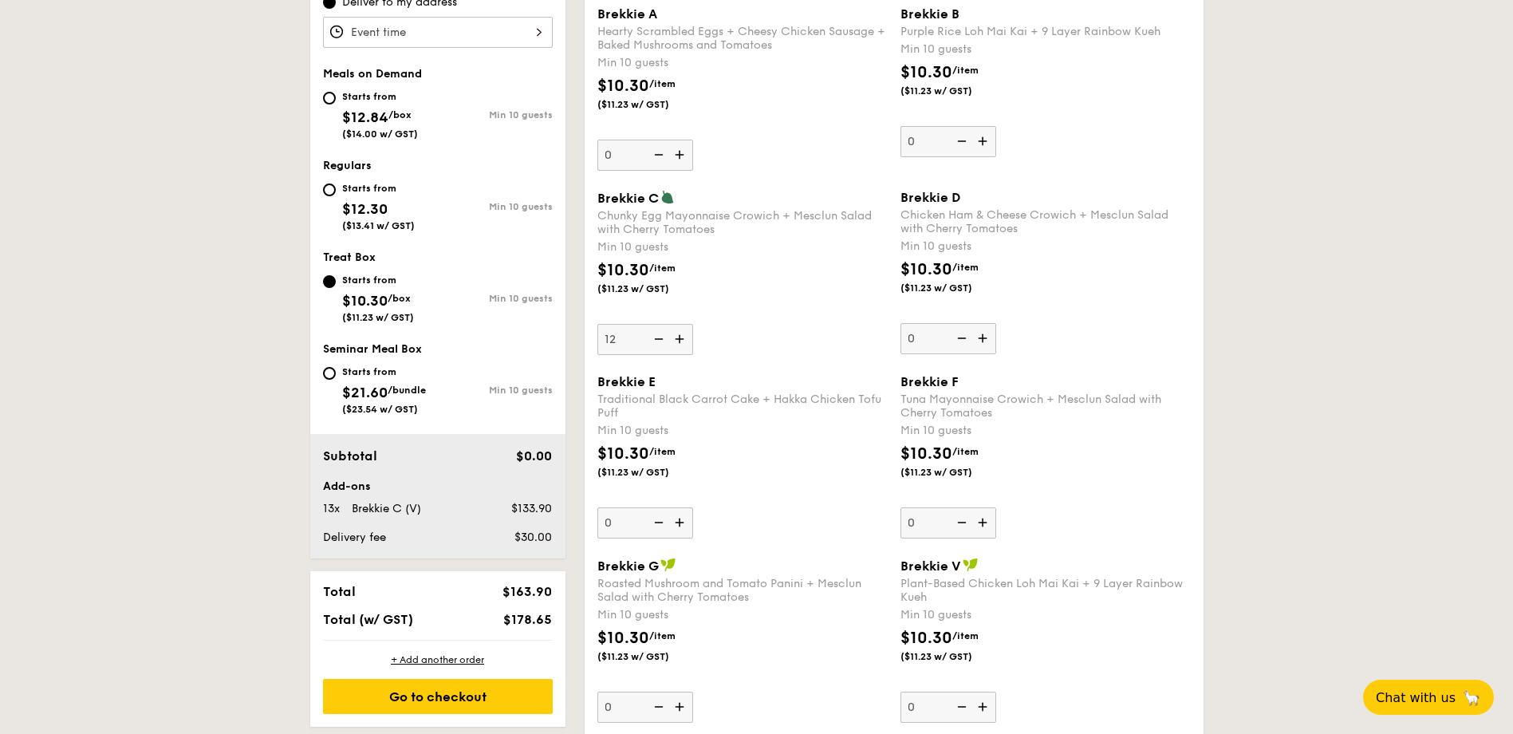
click at [656, 343] on img at bounding box center [657, 339] width 24 height 30
click at [656, 343] on input "12" at bounding box center [645, 339] width 96 height 31
click at [656, 343] on img at bounding box center [657, 339] width 24 height 30
click at [656, 343] on input "11" at bounding box center [645, 339] width 96 height 31
click at [656, 343] on img at bounding box center [657, 339] width 24 height 30
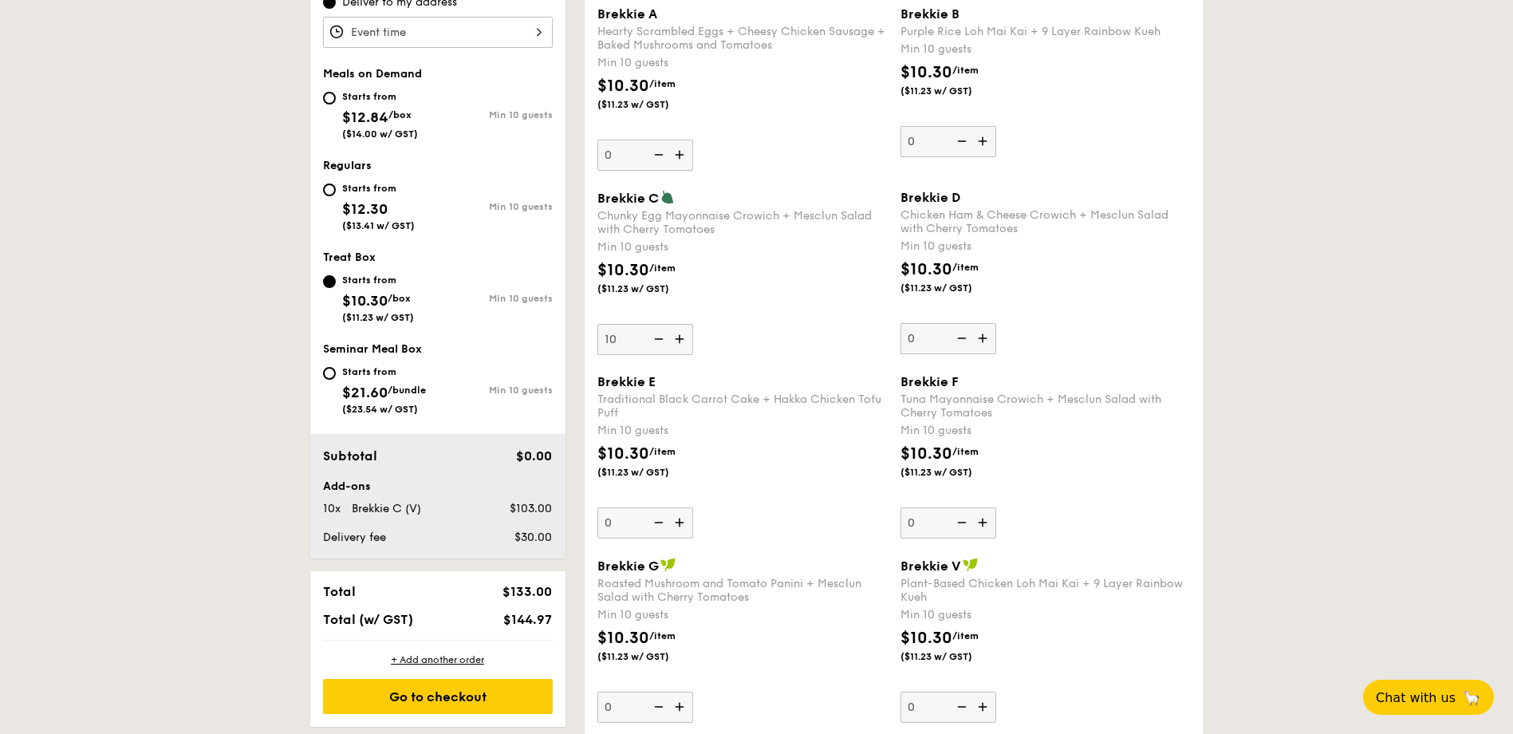
click at [656, 343] on input "10" at bounding box center [645, 339] width 96 height 31
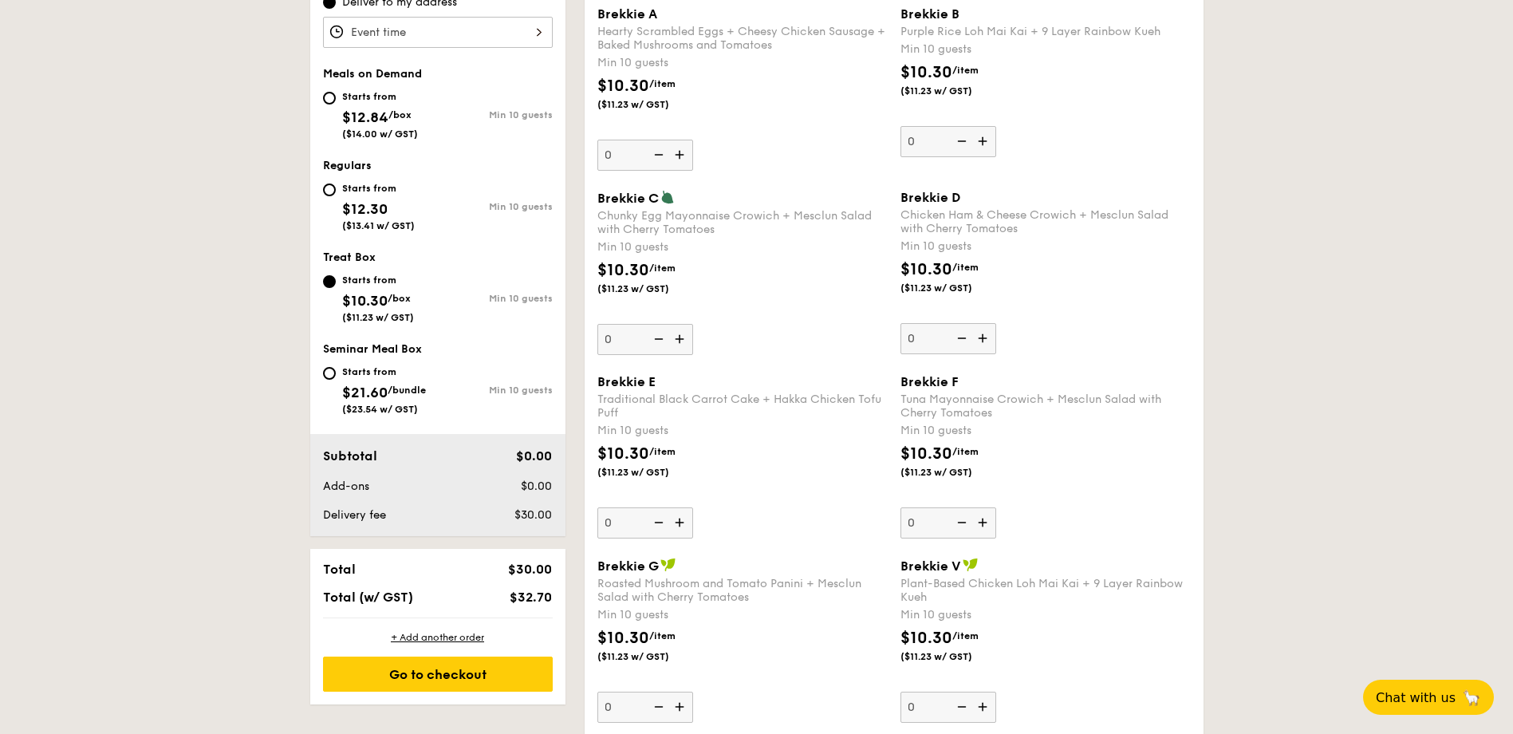
click at [619, 343] on input "0" at bounding box center [645, 339] width 96 height 31
drag, startPoint x: 621, startPoint y: 342, endPoint x: 556, endPoint y: 336, distance: 64.9
click at [615, 521] on input "0" at bounding box center [645, 522] width 96 height 31
type input "10"
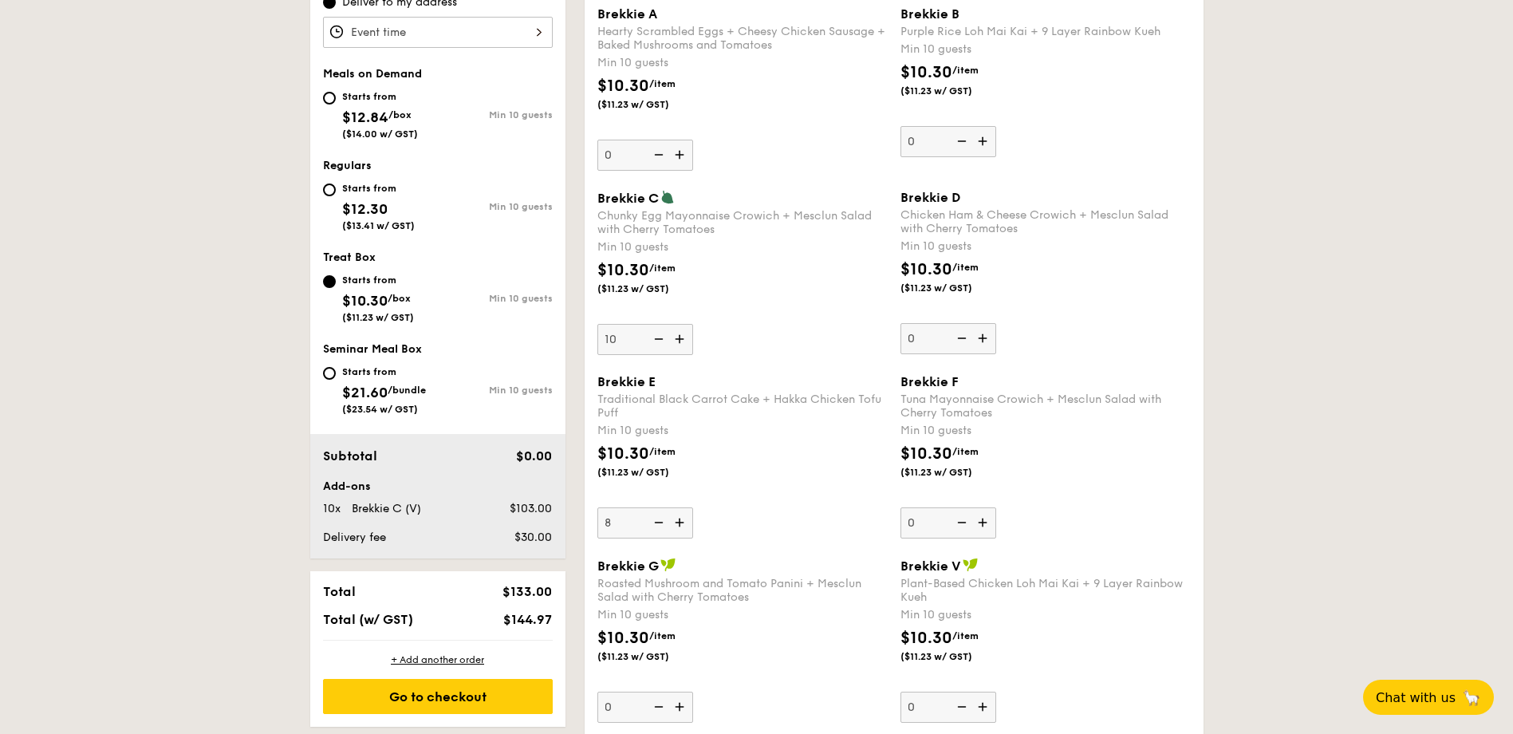
type input "10"
click at [634, 703] on input "0" at bounding box center [645, 707] width 96 height 31
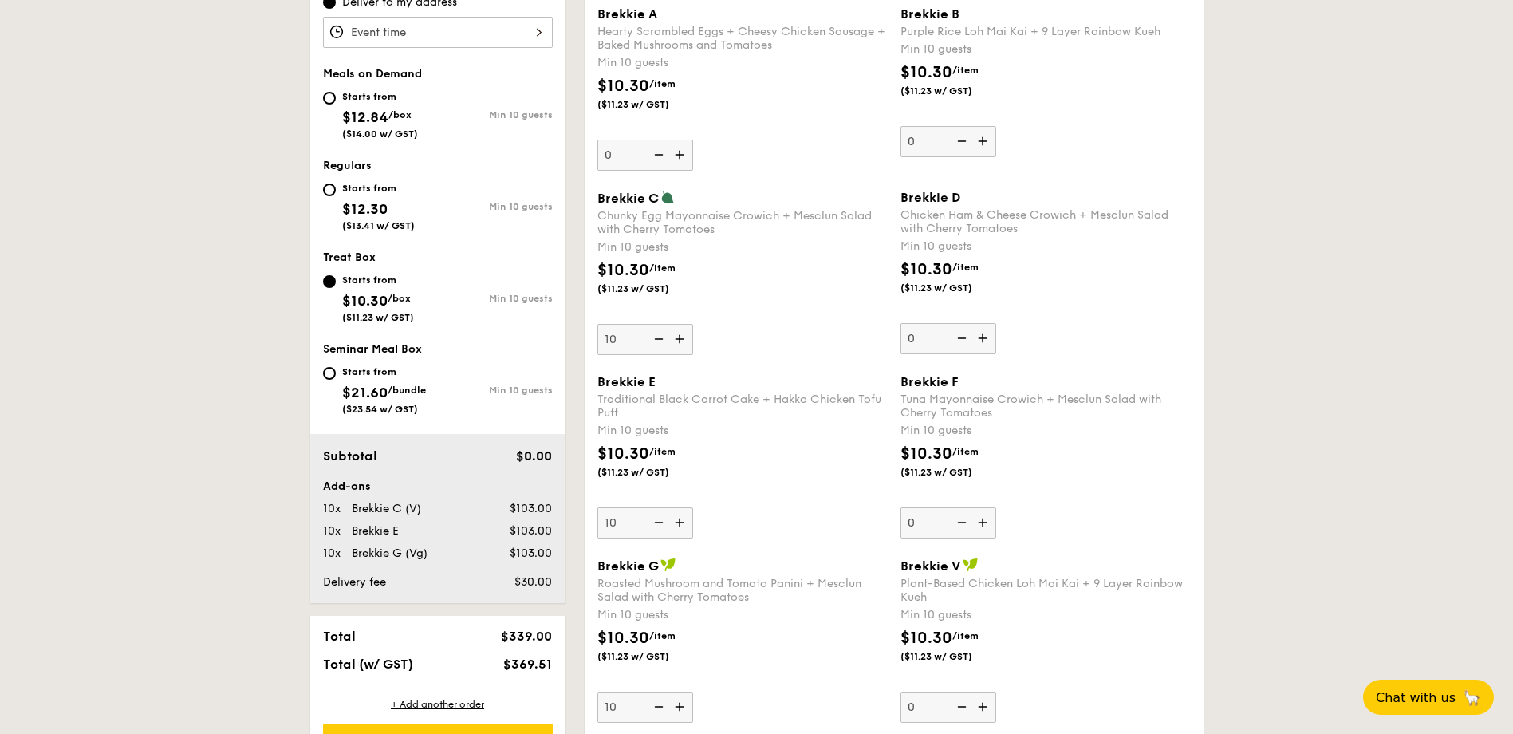
click at [778, 661] on div "$10.30 /item ($11.23 w/ GST)" at bounding box center [742, 654] width 303 height 56
click at [693, 692] on input "10" at bounding box center [645, 707] width 96 height 31
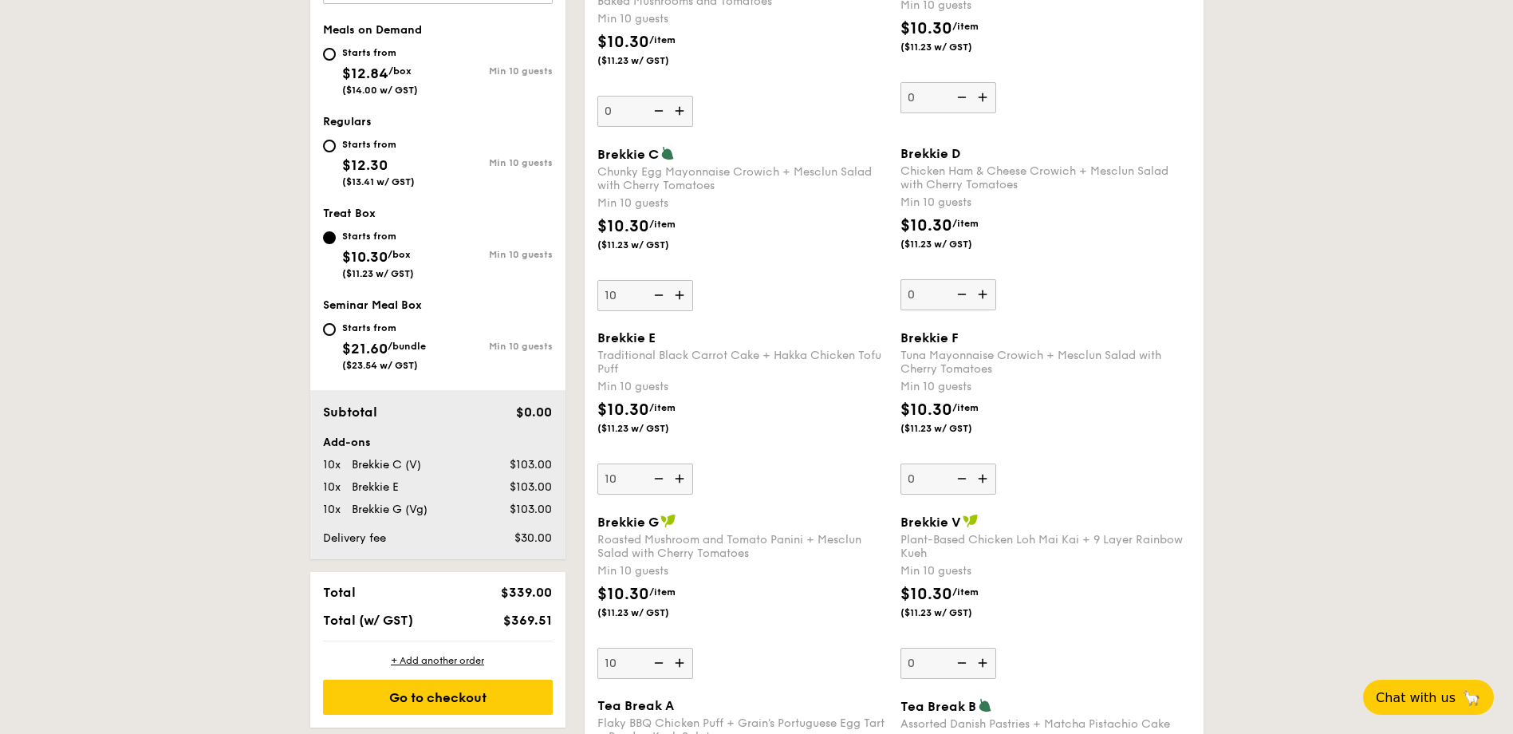
scroll to position [638, 0]
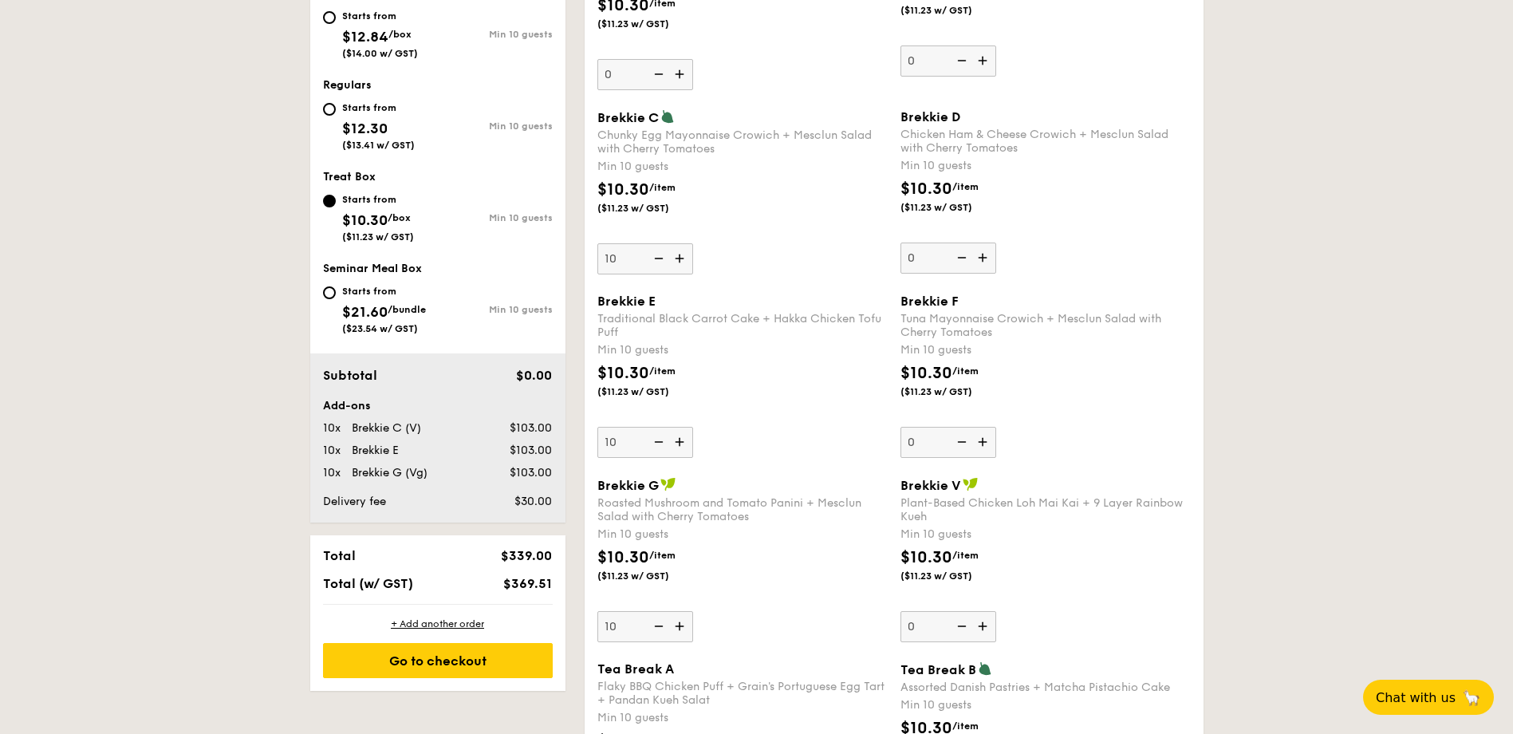
click at [633, 629] on input "10" at bounding box center [645, 626] width 96 height 31
drag, startPoint x: 629, startPoint y: 628, endPoint x: 595, endPoint y: 623, distance: 34.6
click at [595, 623] on div "Brekkie G Roasted Mushroom and Tomato Panini + Mesclun Salad with Cherry Tomato…" at bounding box center [742, 559] width 303 height 165
type input "12"
drag, startPoint x: 627, startPoint y: 258, endPoint x: 567, endPoint y: 255, distance: 59.9
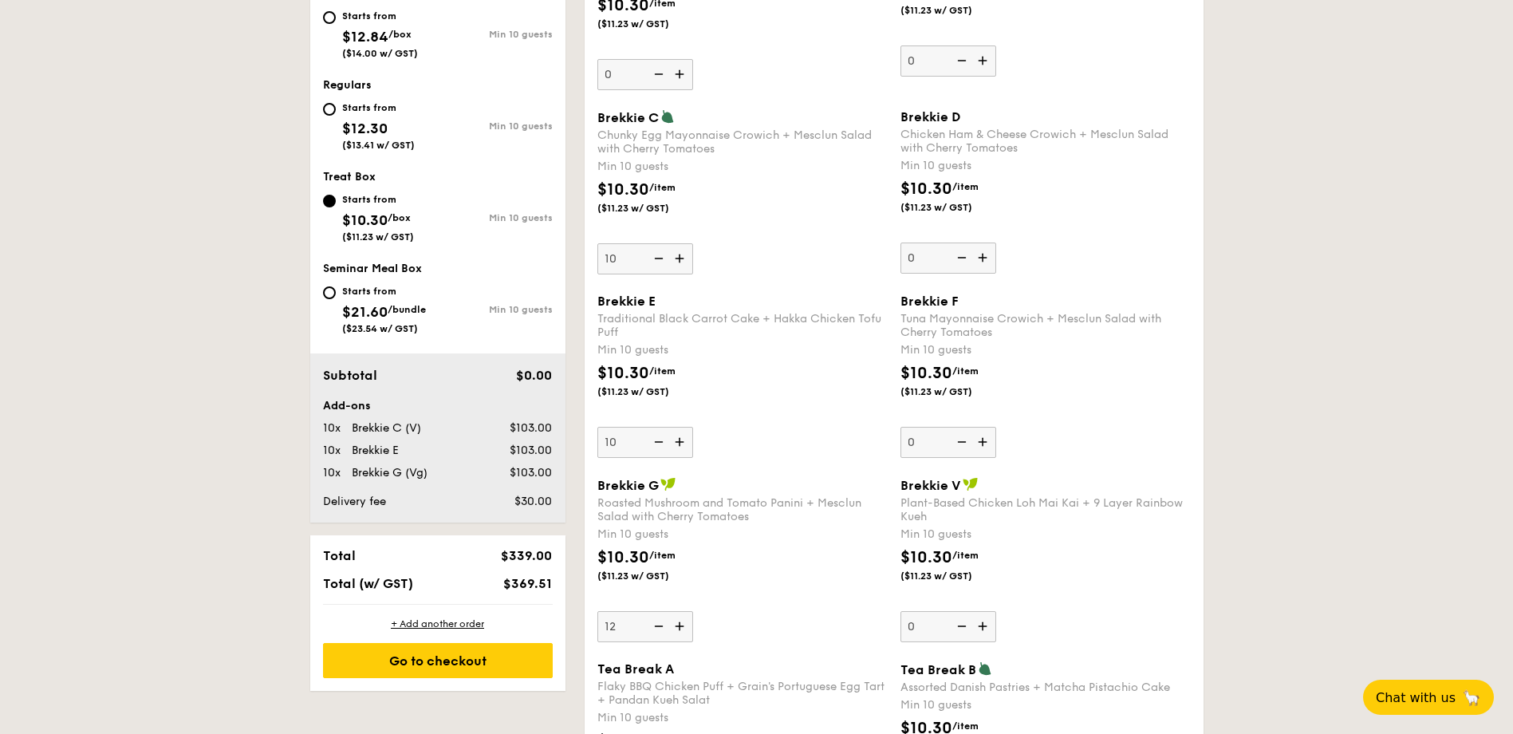
click at [638, 269] on input "10" at bounding box center [645, 258] width 96 height 31
click at [620, 259] on input "10" at bounding box center [645, 258] width 96 height 31
type input "13"
click at [625, 446] on input "10" at bounding box center [645, 442] width 96 height 31
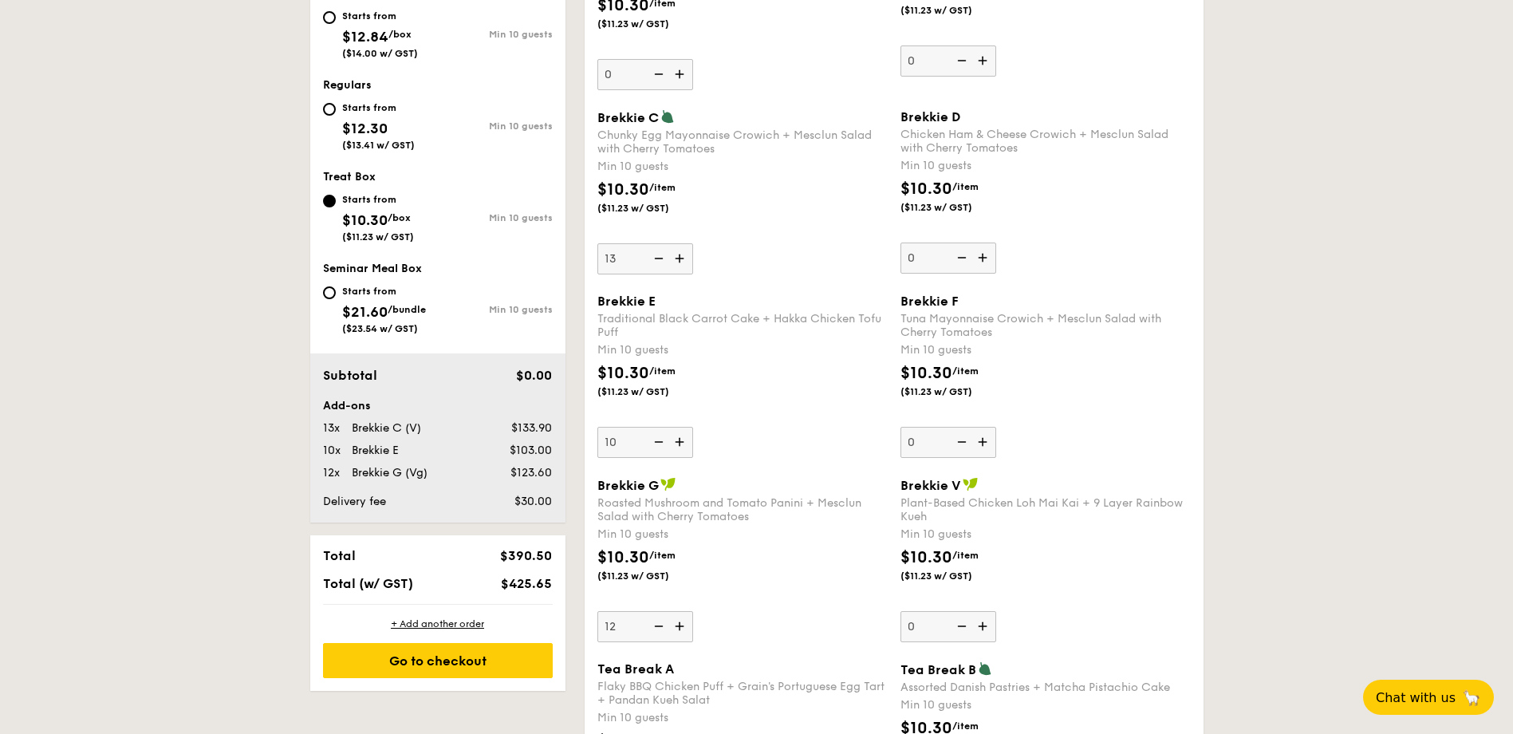
click at [770, 353] on div "Min 10 guests" at bounding box center [742, 350] width 290 height 16
click at [693, 427] on input "10" at bounding box center [645, 442] width 96 height 31
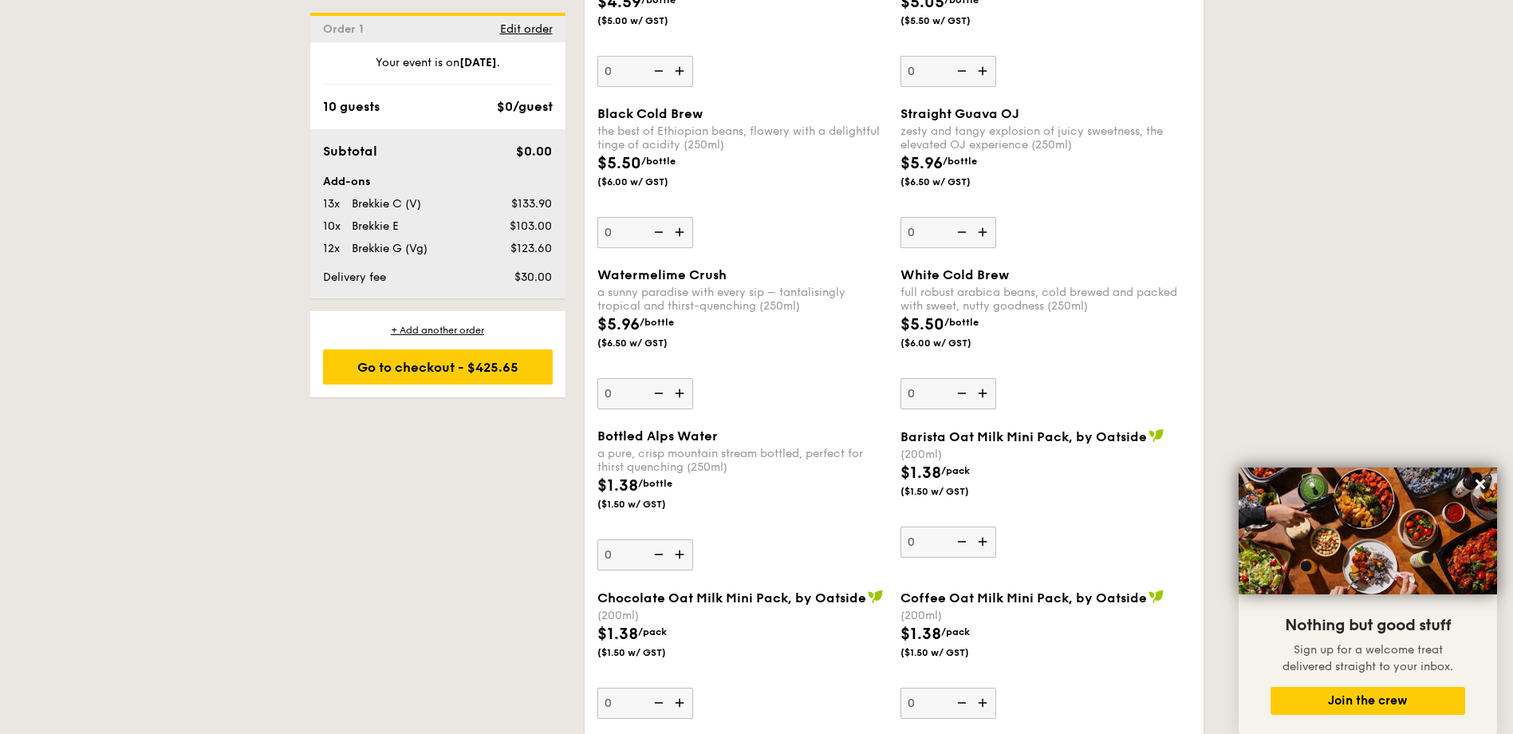
scroll to position [3002, 0]
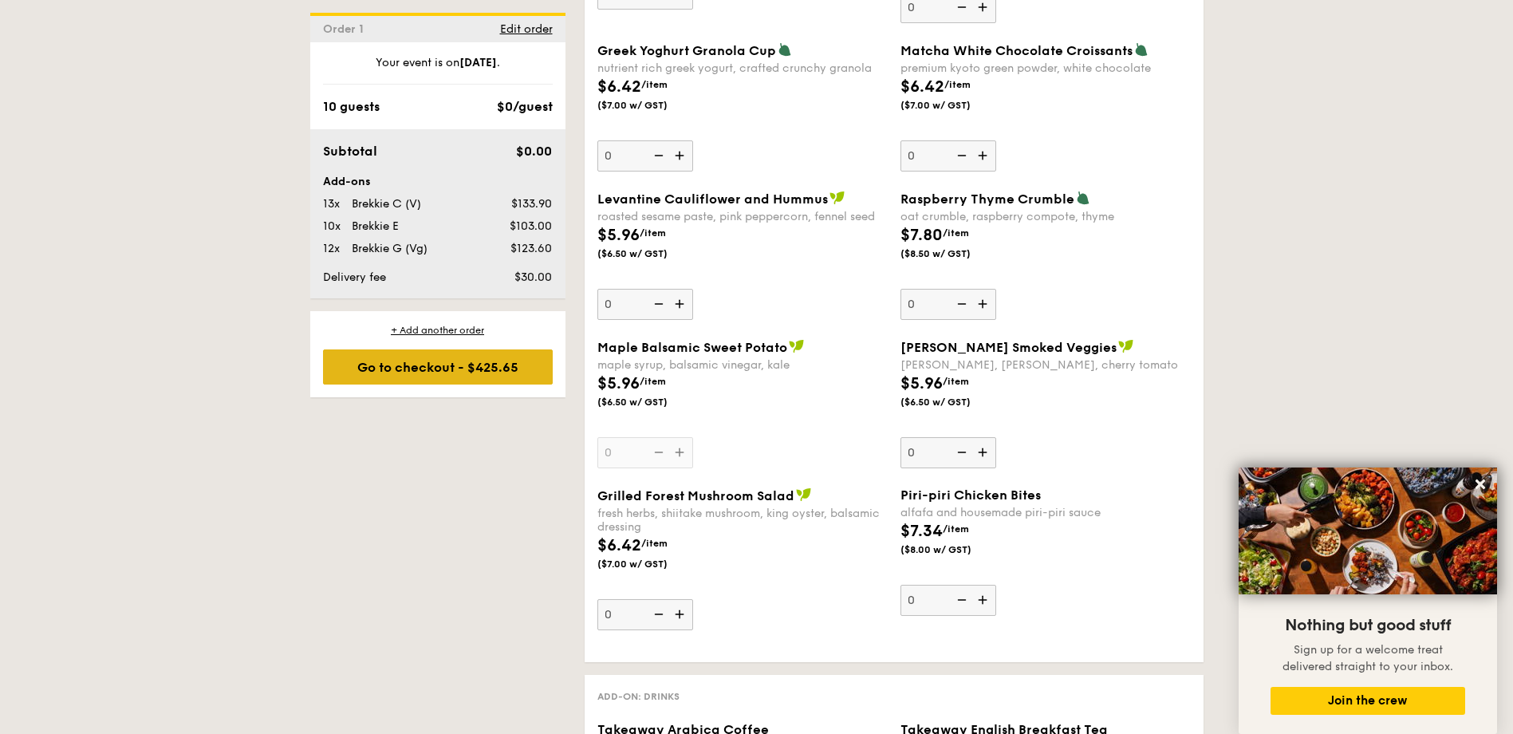
click at [487, 378] on div "Go to checkout - $425.65" at bounding box center [438, 366] width 230 height 35
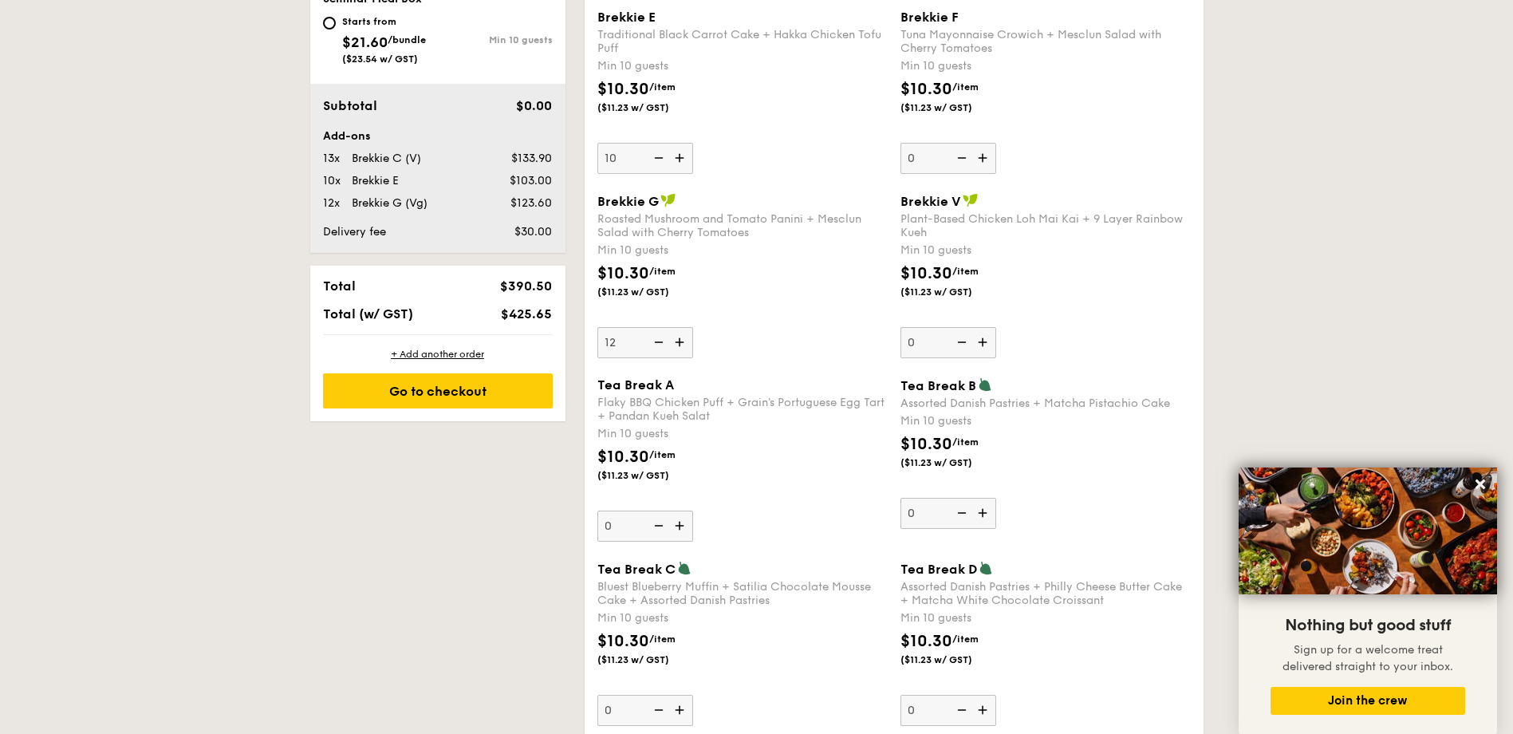
scroll to position [921, 0]
click at [830, 368] on div "Brekkie G Roasted Mushroom and Tomato Panini + Mesclun Salad with Cherry Tomato…" at bounding box center [894, 286] width 606 height 184
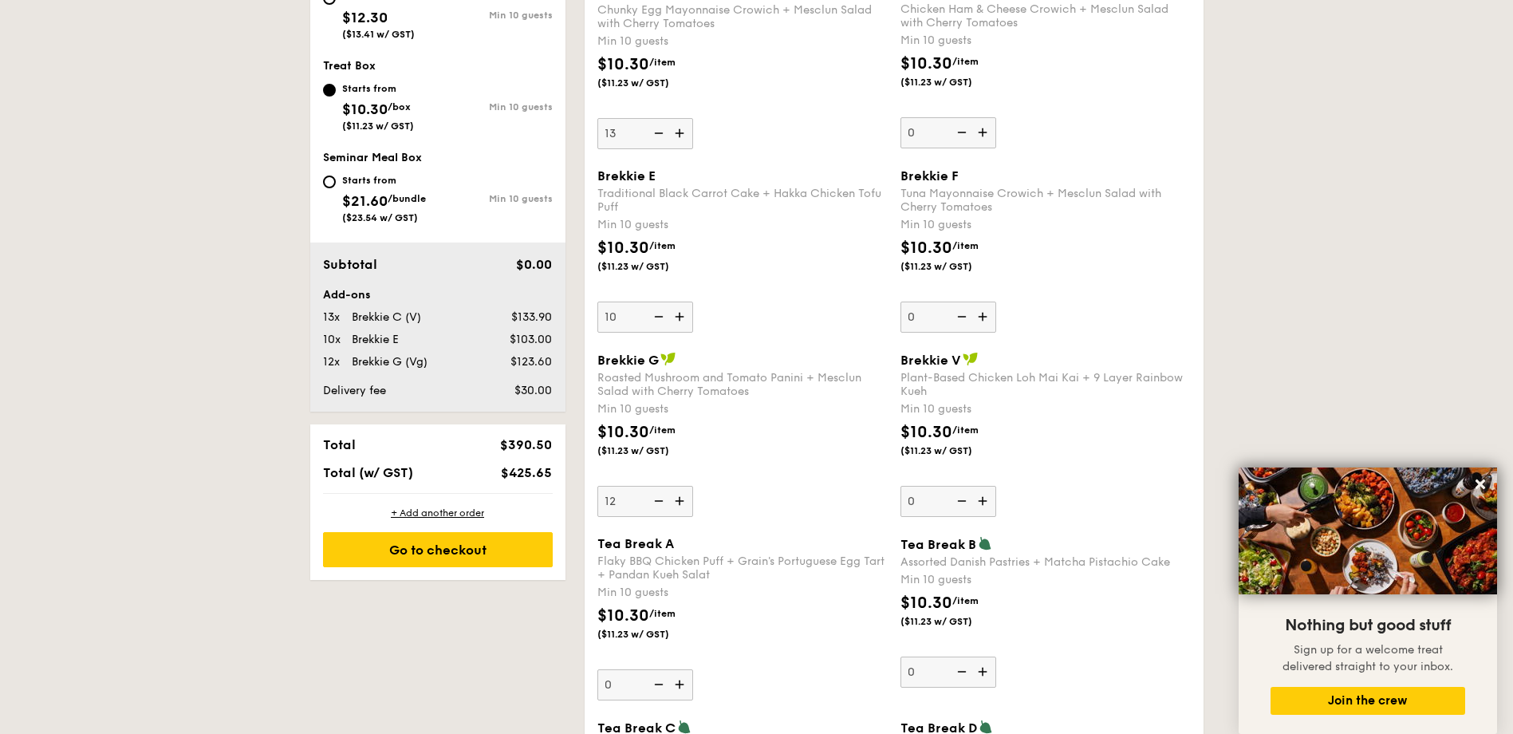
scroll to position [761, 0]
click at [660, 320] on img at bounding box center [657, 319] width 24 height 30
click at [660, 320] on input "10" at bounding box center [645, 319] width 96 height 31
type input "0"
click at [660, 320] on img at bounding box center [657, 319] width 24 height 30
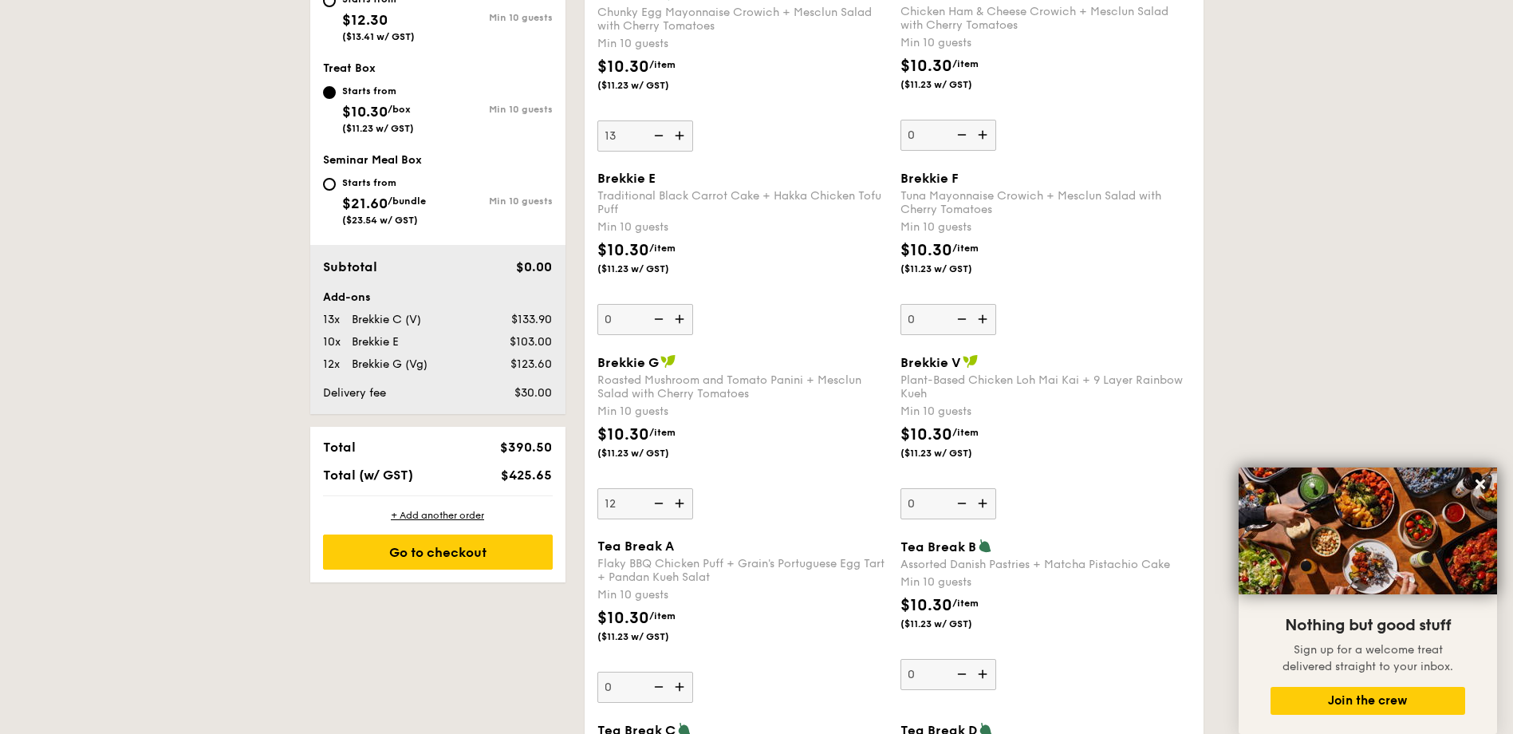
click at [660, 320] on input "0" at bounding box center [645, 319] width 96 height 31
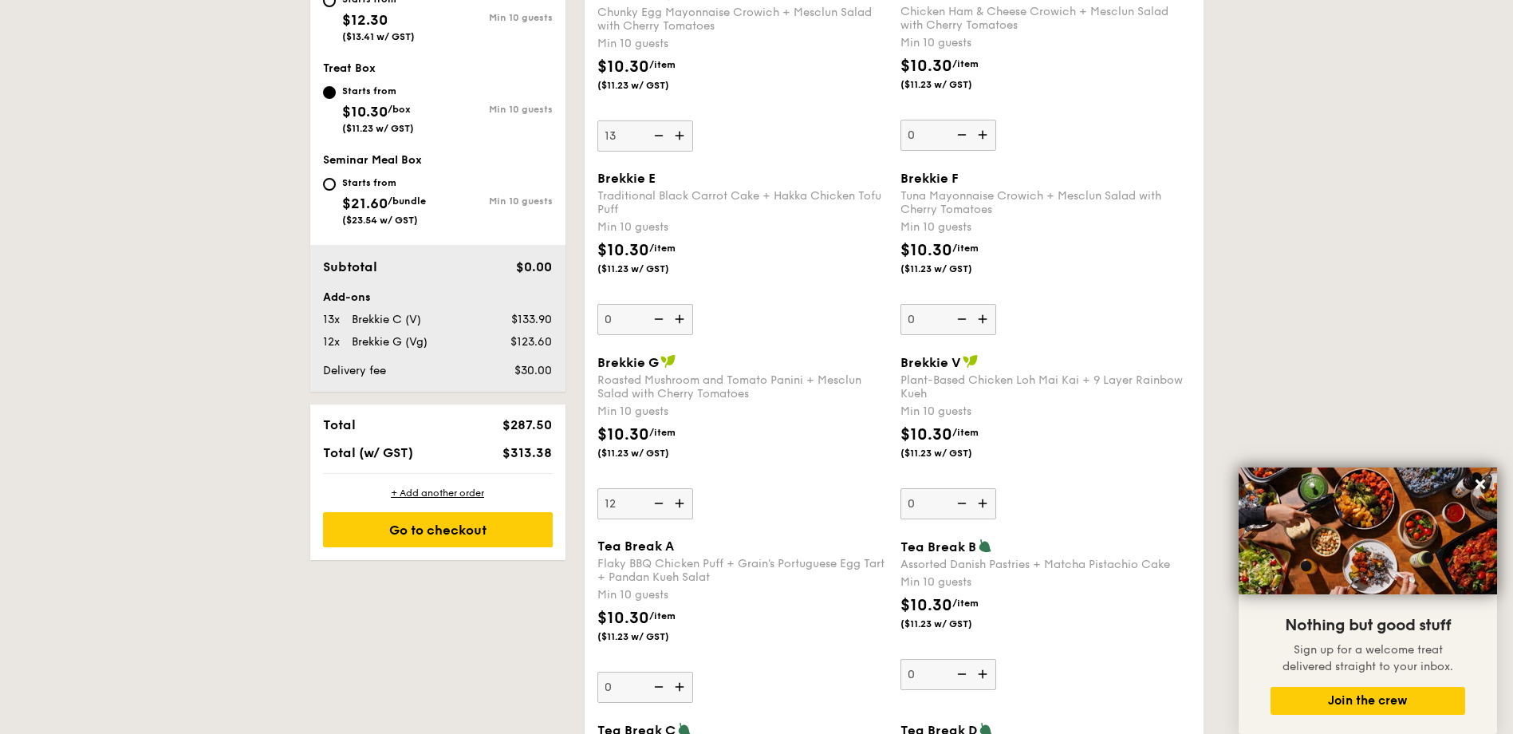
click at [660, 320] on img at bounding box center [657, 319] width 24 height 30
click at [660, 320] on input "0" at bounding box center [645, 319] width 96 height 31
click at [660, 320] on img at bounding box center [657, 319] width 24 height 30
click at [660, 320] on input "0" at bounding box center [645, 319] width 96 height 31
click at [505, 534] on div "Go to checkout" at bounding box center [438, 529] width 230 height 35
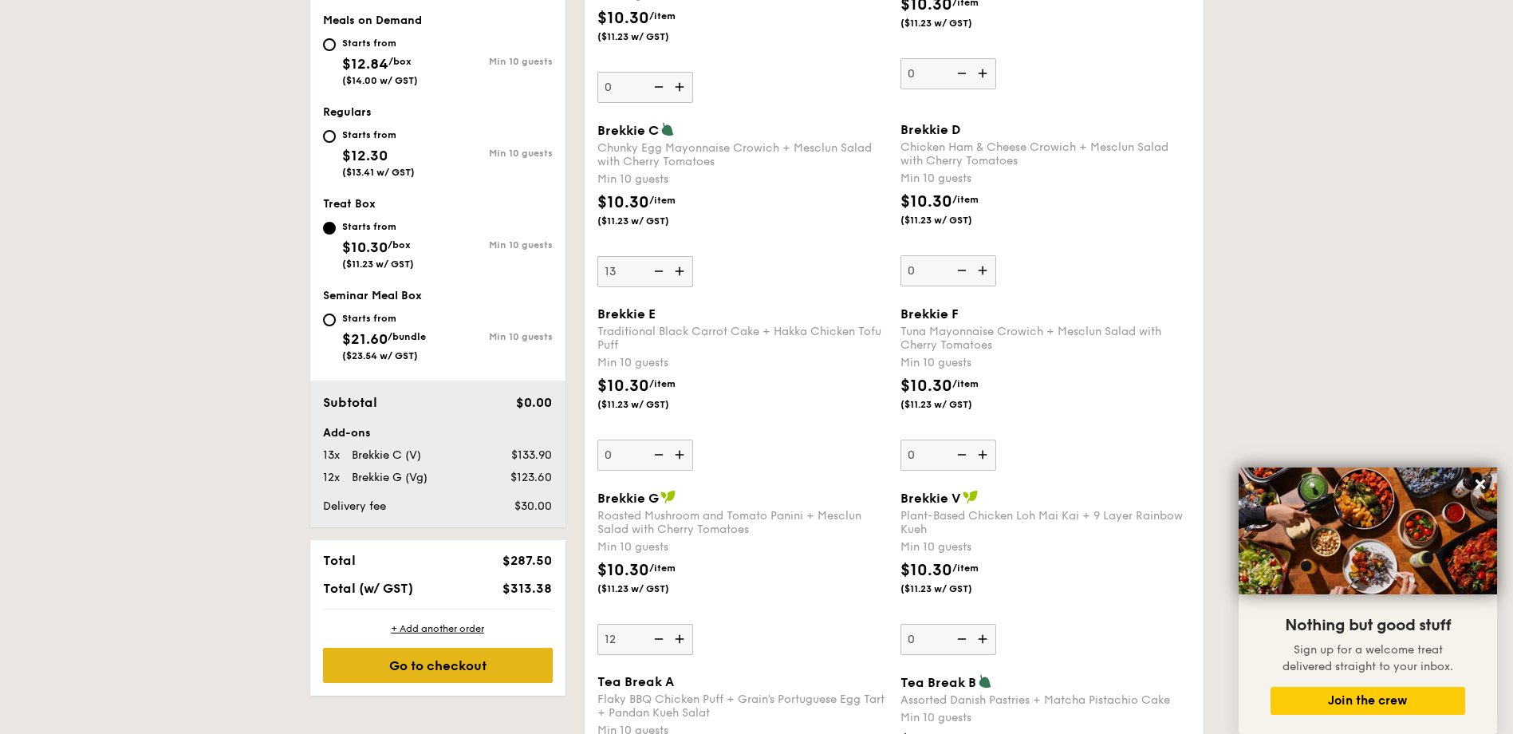
scroll to position [426, 0]
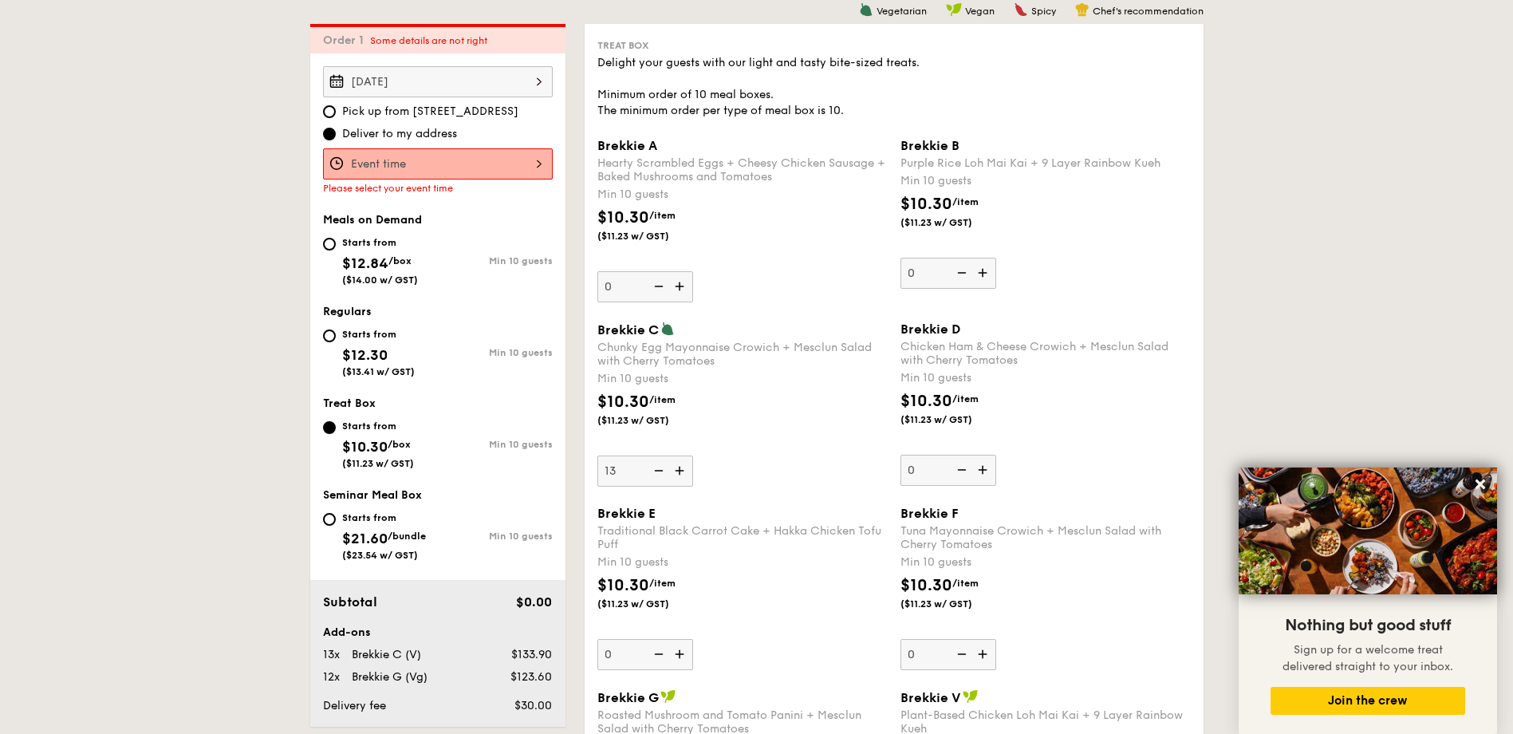
click at [501, 165] on input "Brekkie A Hearty Scrambled Eggs + Cheesy Chicken Sausage + Baked Mushrooms and …" at bounding box center [438, 163] width 230 height 31
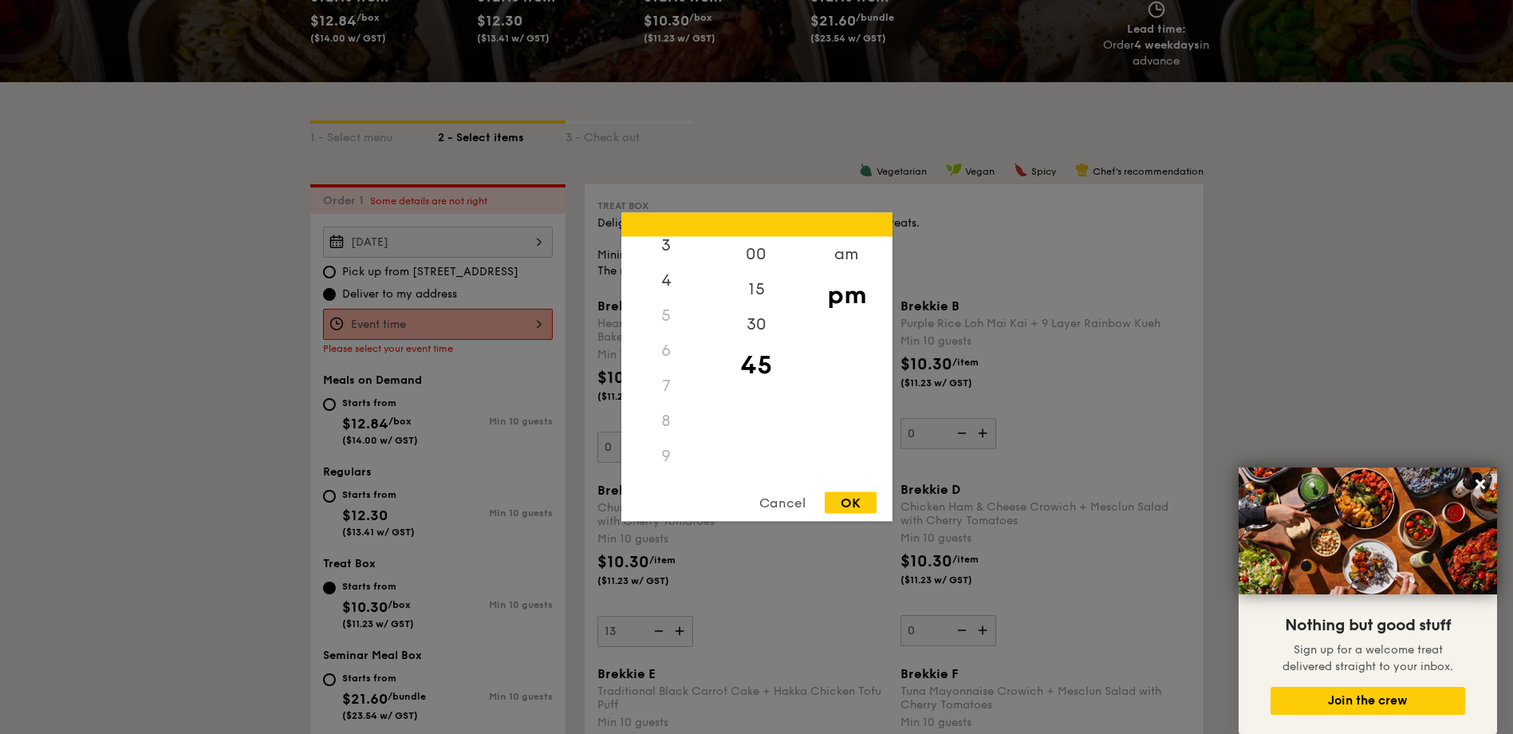
scroll to position [160, 0]
click at [665, 424] on div "9" at bounding box center [666, 421] width 90 height 35
click at [665, 412] on div "9" at bounding box center [666, 421] width 90 height 35
click at [761, 253] on div "00" at bounding box center [757, 260] width 90 height 46
click at [840, 254] on div "am" at bounding box center [847, 260] width 90 height 46
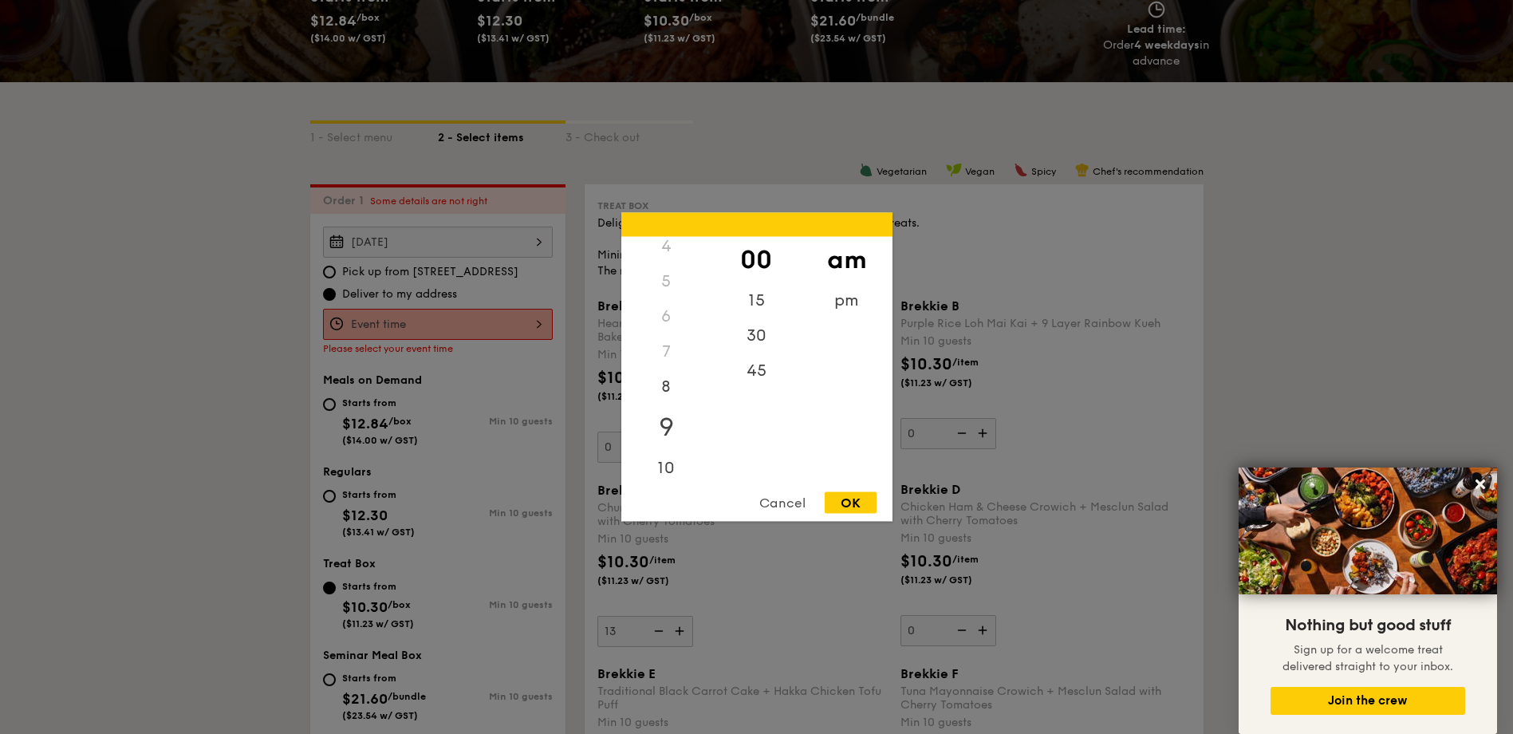
scroll to position [148, 0]
click at [684, 432] on div "9" at bounding box center [666, 428] width 90 height 46
click at [759, 342] on div "30" at bounding box center [757, 341] width 90 height 46
click at [851, 503] on div "OK" at bounding box center [851, 503] width 52 height 22
type input "9:30AM"
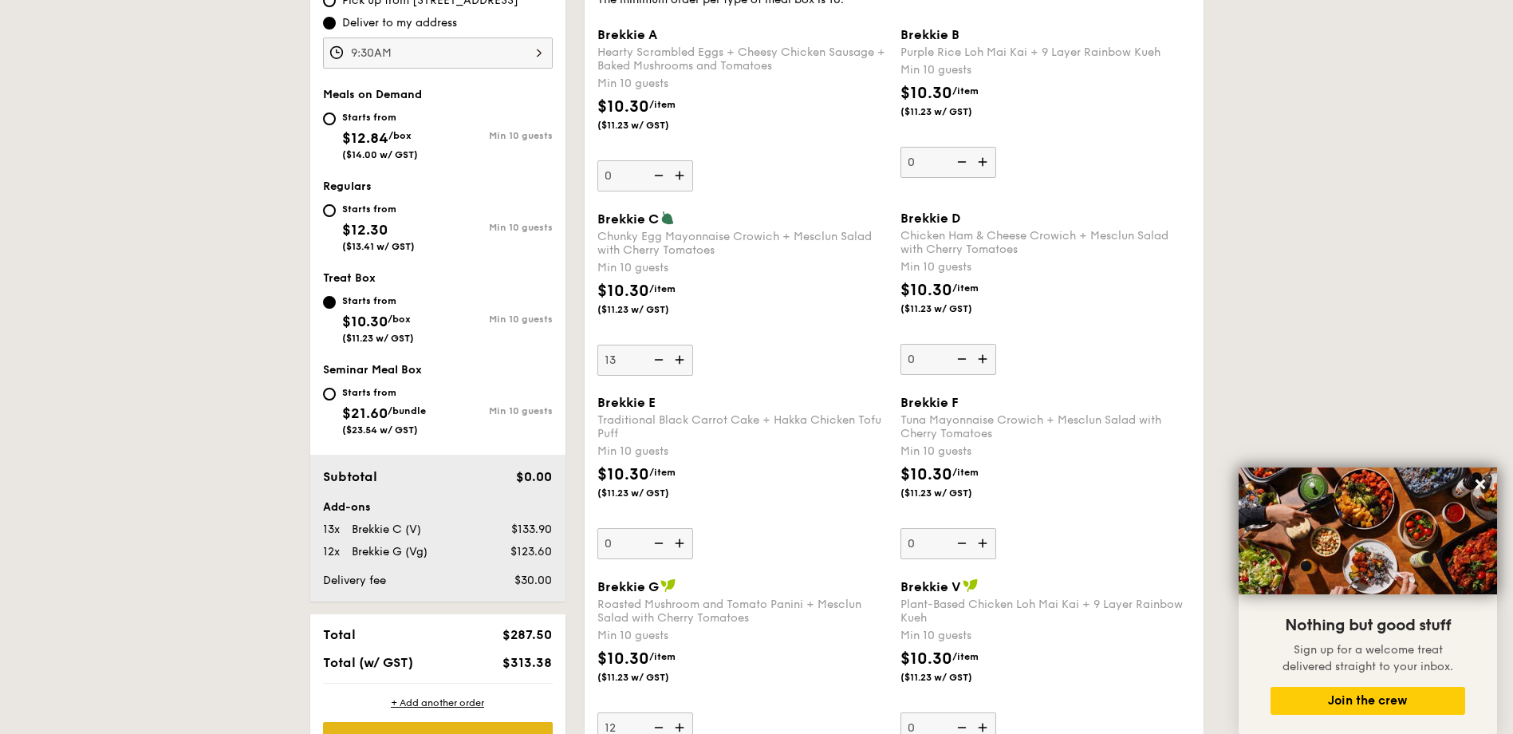
scroll to position [745, 0]
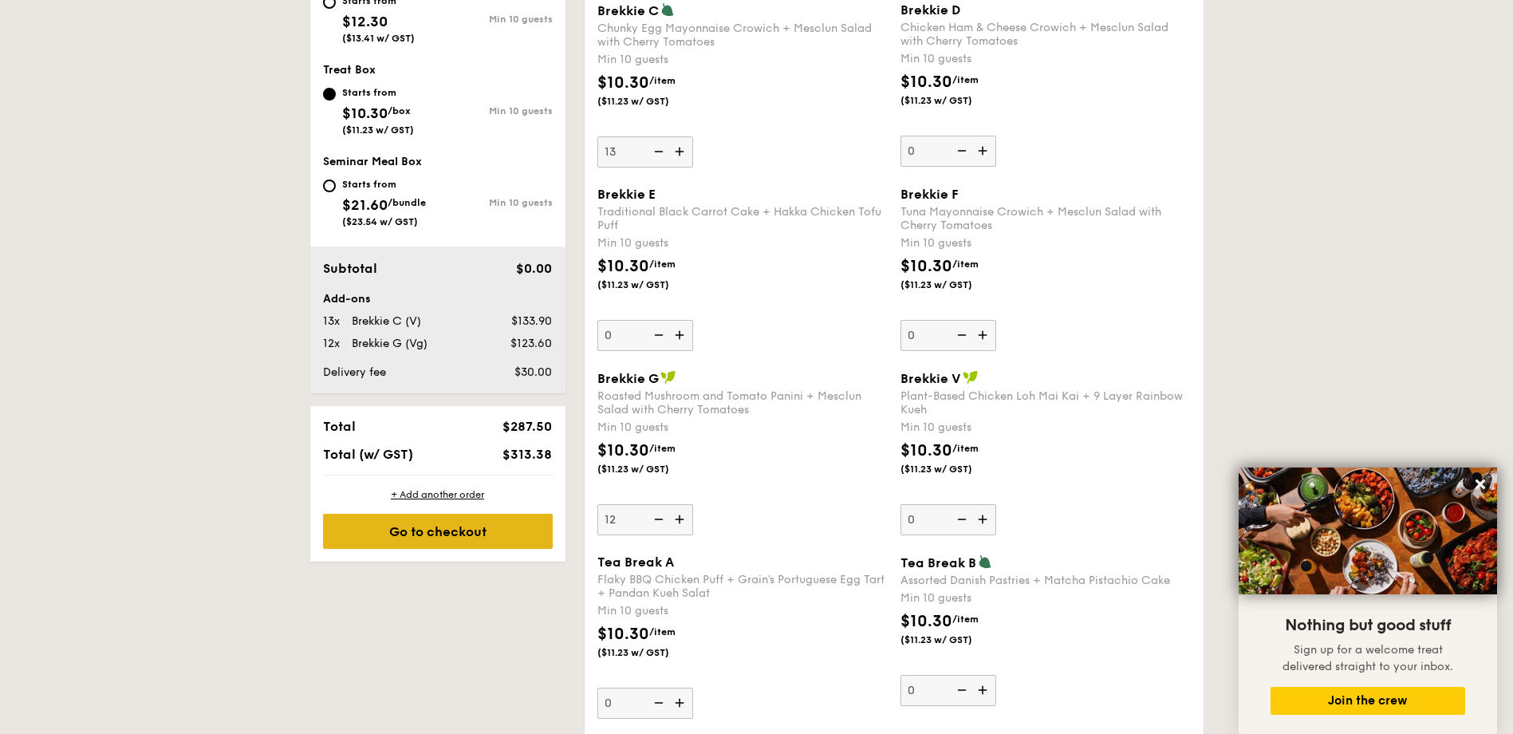
click at [435, 538] on div "Go to checkout" at bounding box center [438, 531] width 230 height 35
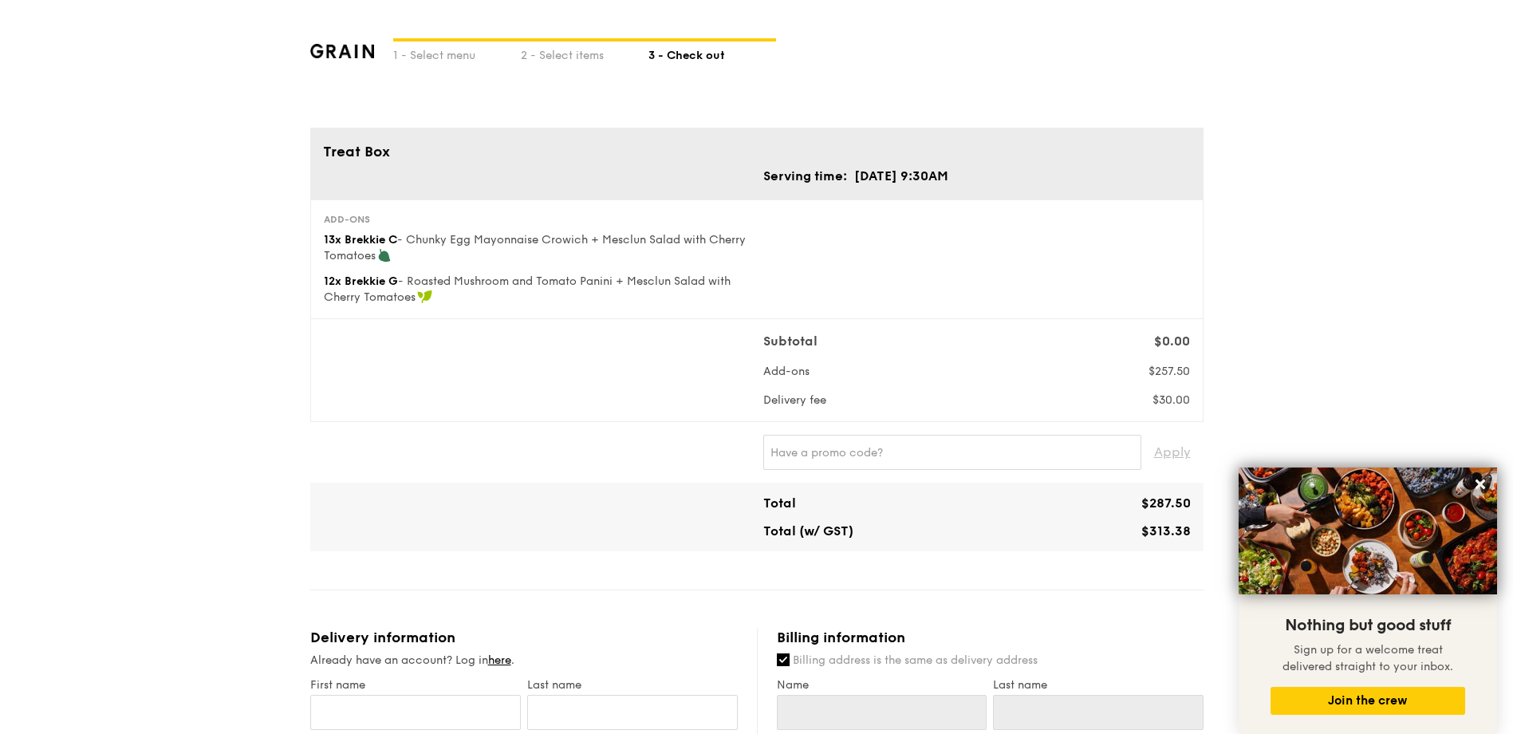
click at [1277, 309] on div "1 - Select menu 2 - Select items 3 - Check out Treat Box Serving time: [DATE] 9…" at bounding box center [756, 737] width 1513 height 1474
drag, startPoint x: 1141, startPoint y: 534, endPoint x: 1189, endPoint y: 530, distance: 48.0
click at [1189, 530] on div "$313.38" at bounding box center [1087, 530] width 220 height 15
copy span "$313.38"
click at [404, 367] on div "Subtotal $0.00 Add-ons $257.50 Delivery fee $30.00" at bounding box center [756, 370] width 879 height 77
